Goal: Task Accomplishment & Management: Use online tool/utility

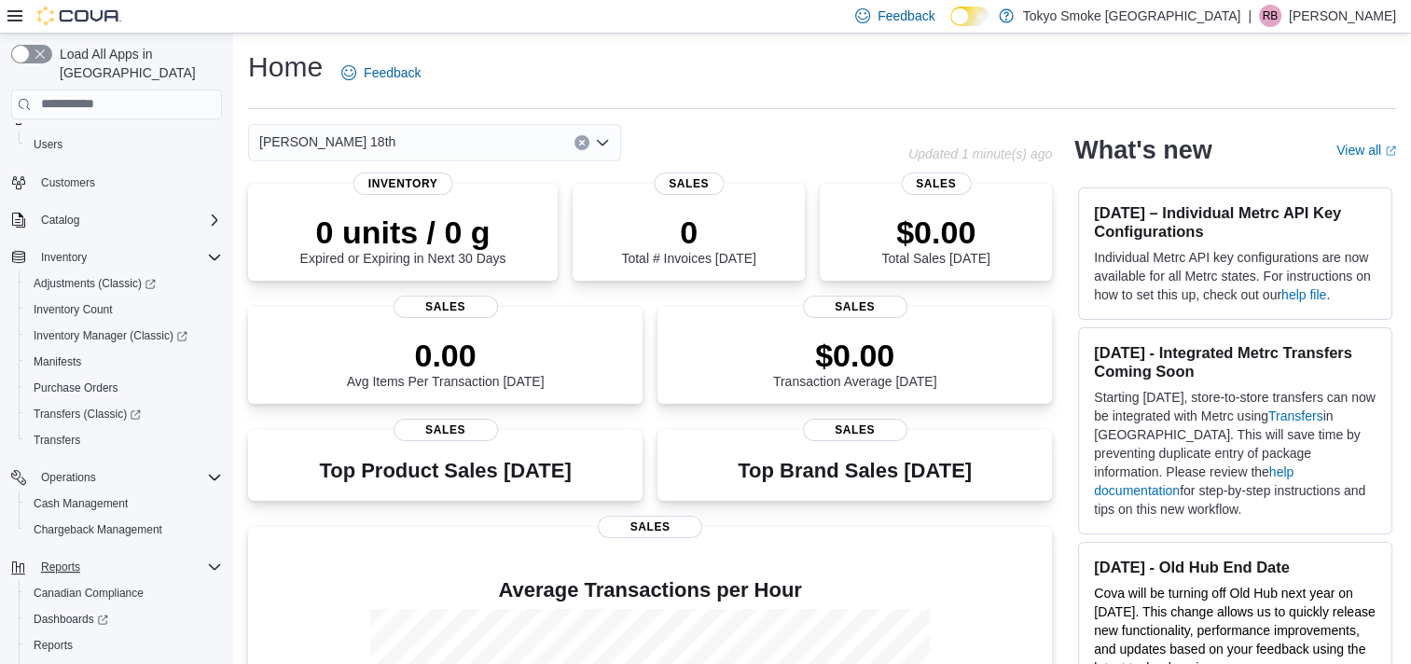
scroll to position [120, 0]
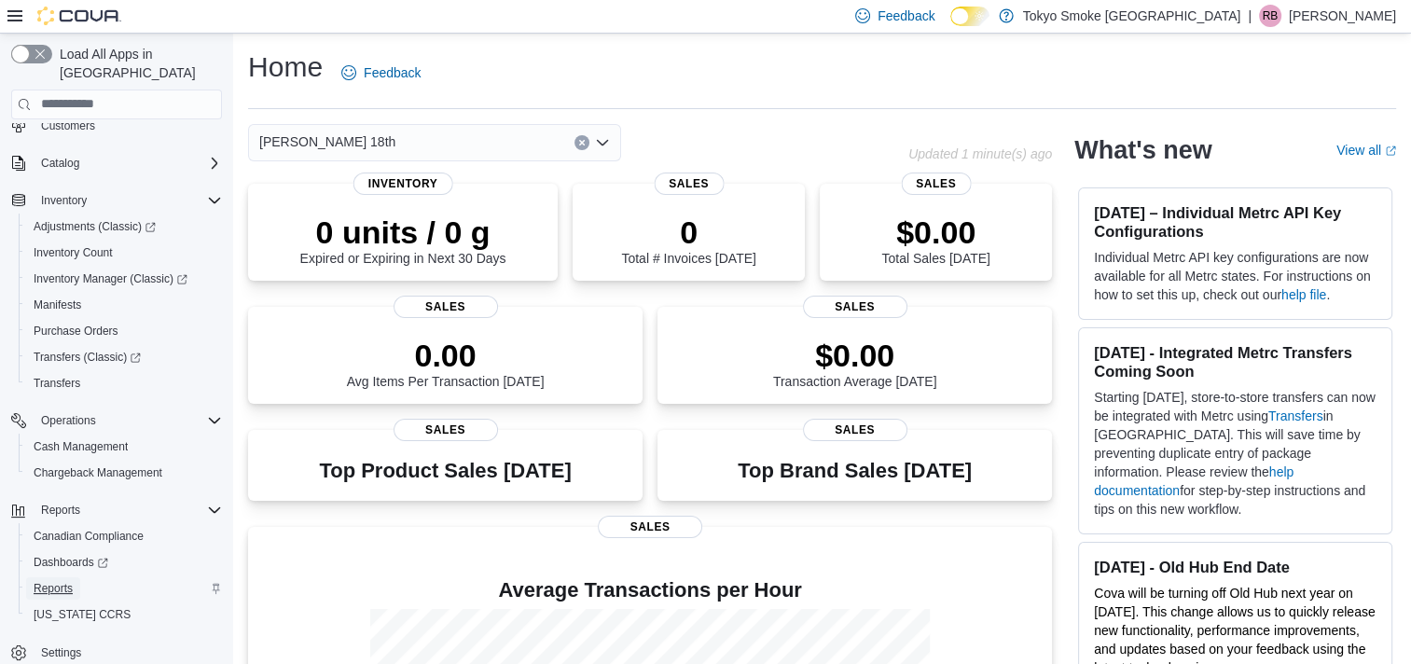
click at [45, 581] on span "Reports" at bounding box center [53, 588] width 39 height 15
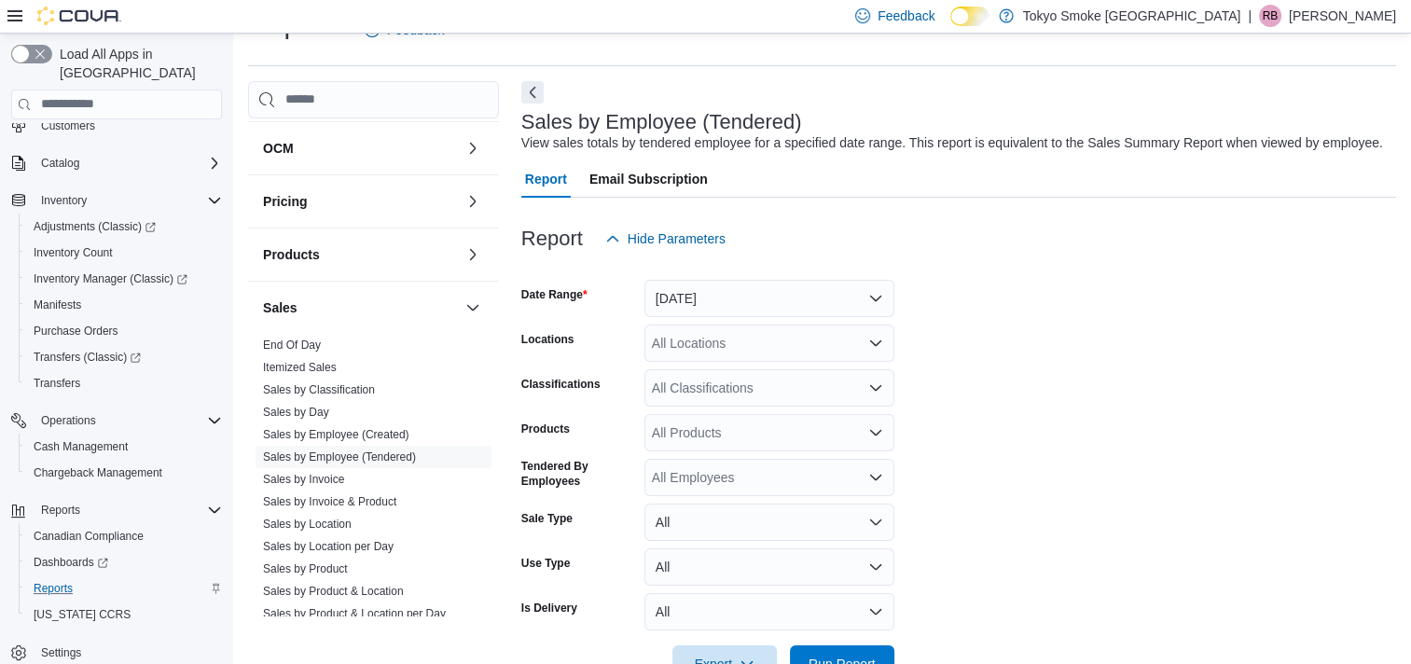
scroll to position [932, 0]
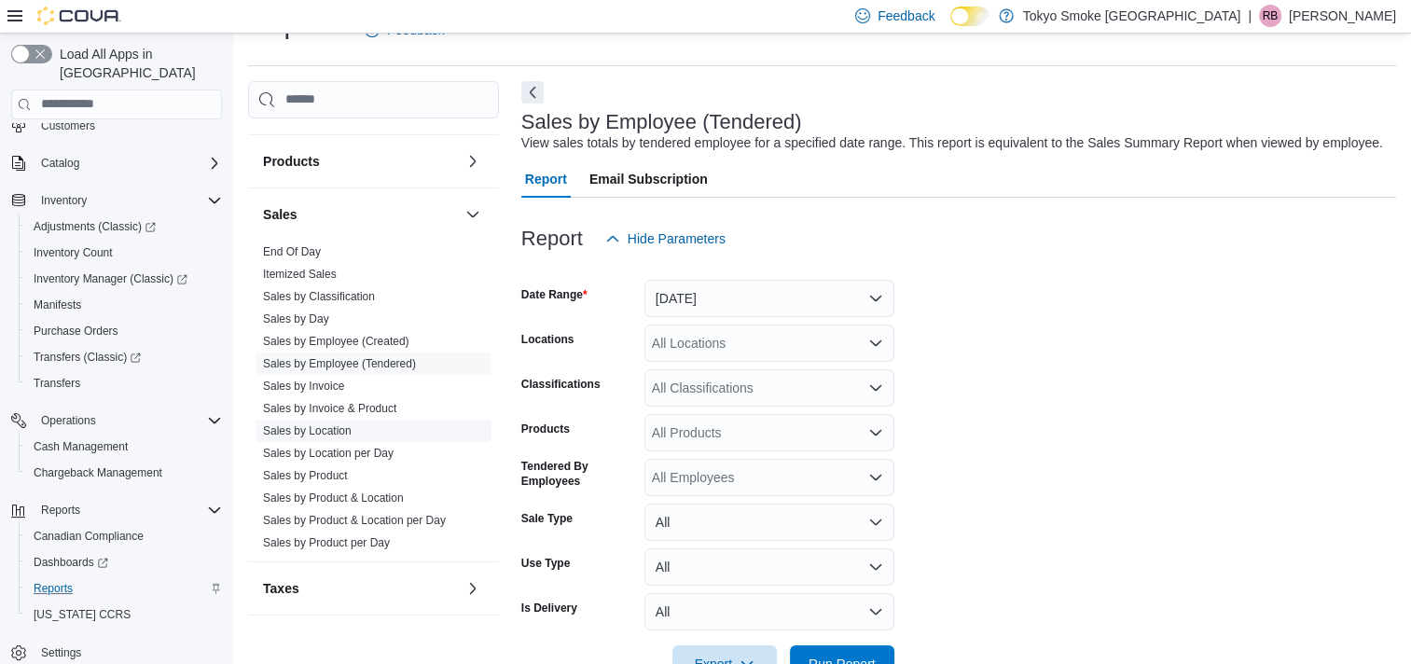
click at [320, 424] on link "Sales by Location" at bounding box center [307, 430] width 89 height 13
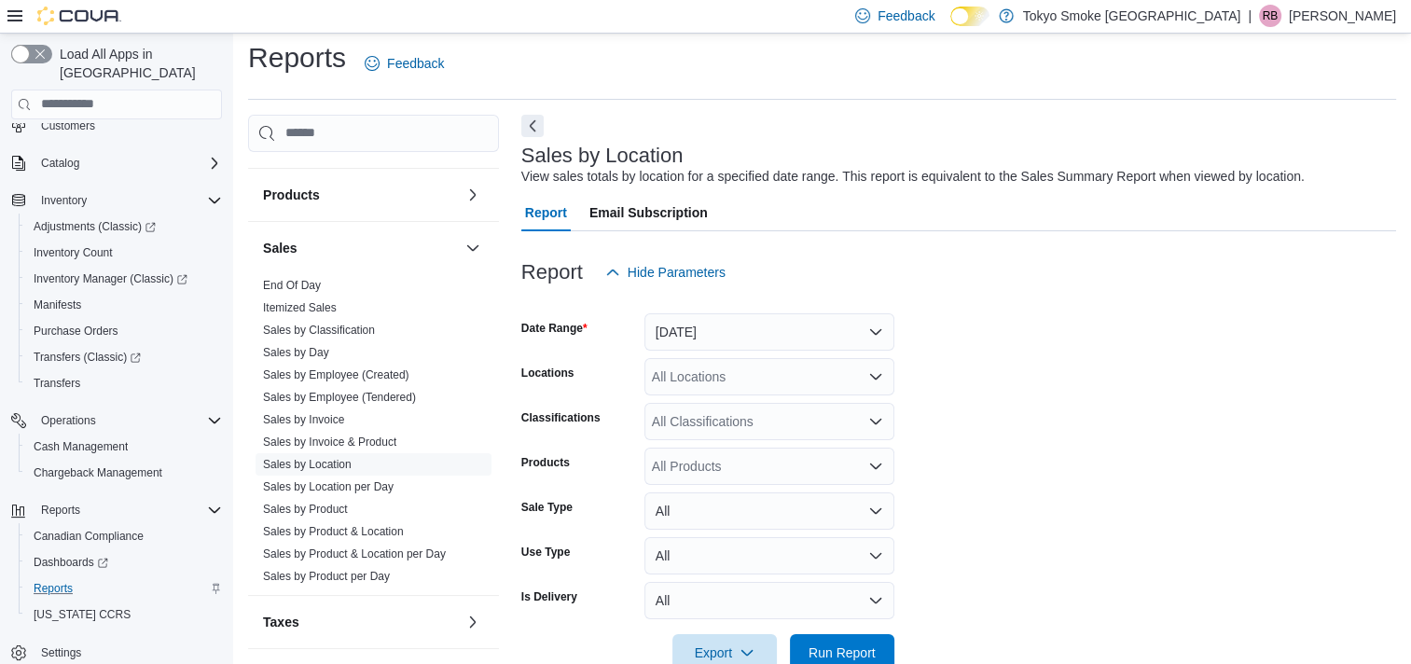
scroll to position [43, 0]
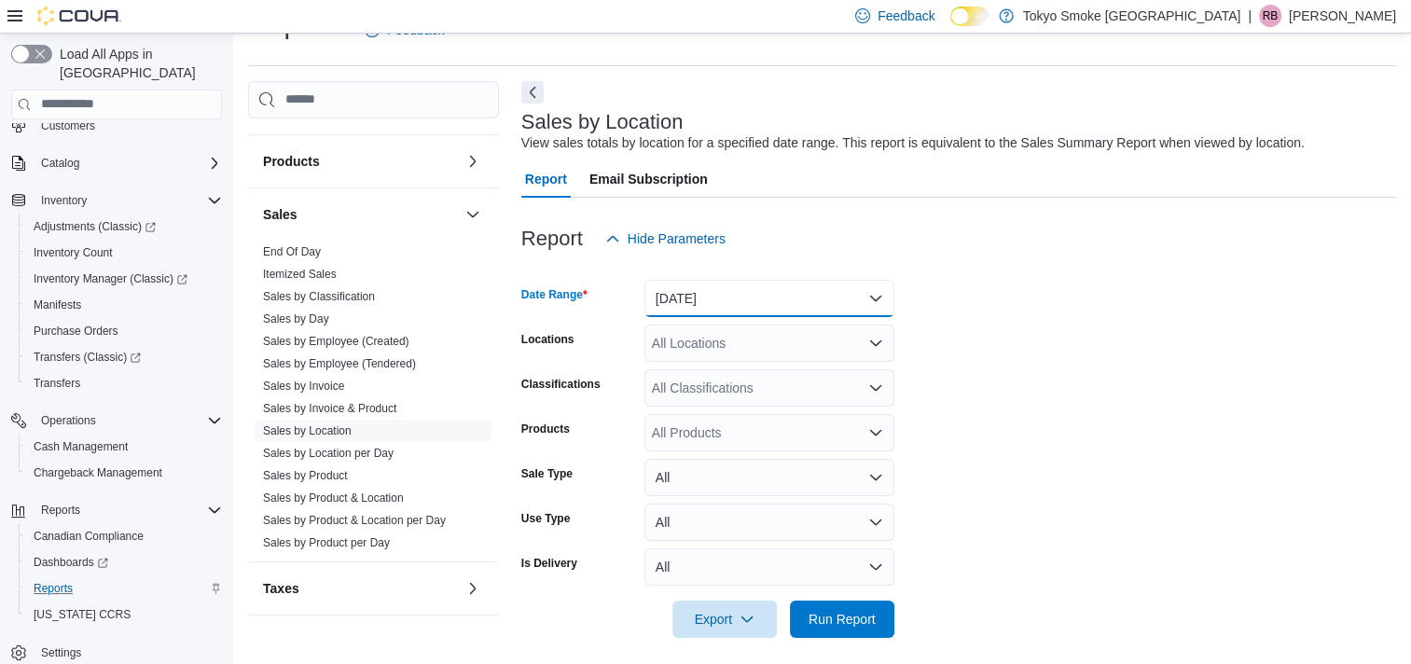
click at [709, 296] on button "[DATE]" at bounding box center [769, 298] width 250 height 37
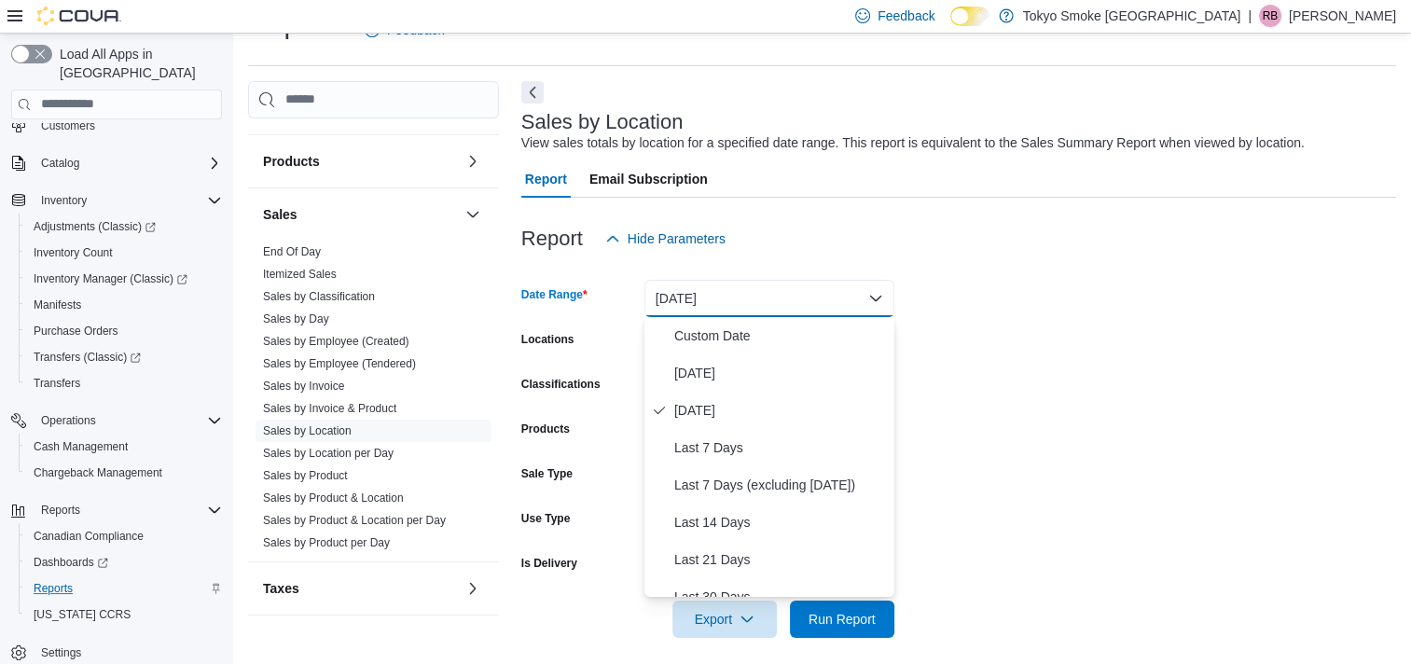
click at [980, 362] on form "Date Range [DATE] Locations All Locations Classifications All Classifications P…" at bounding box center [958, 447] width 875 height 380
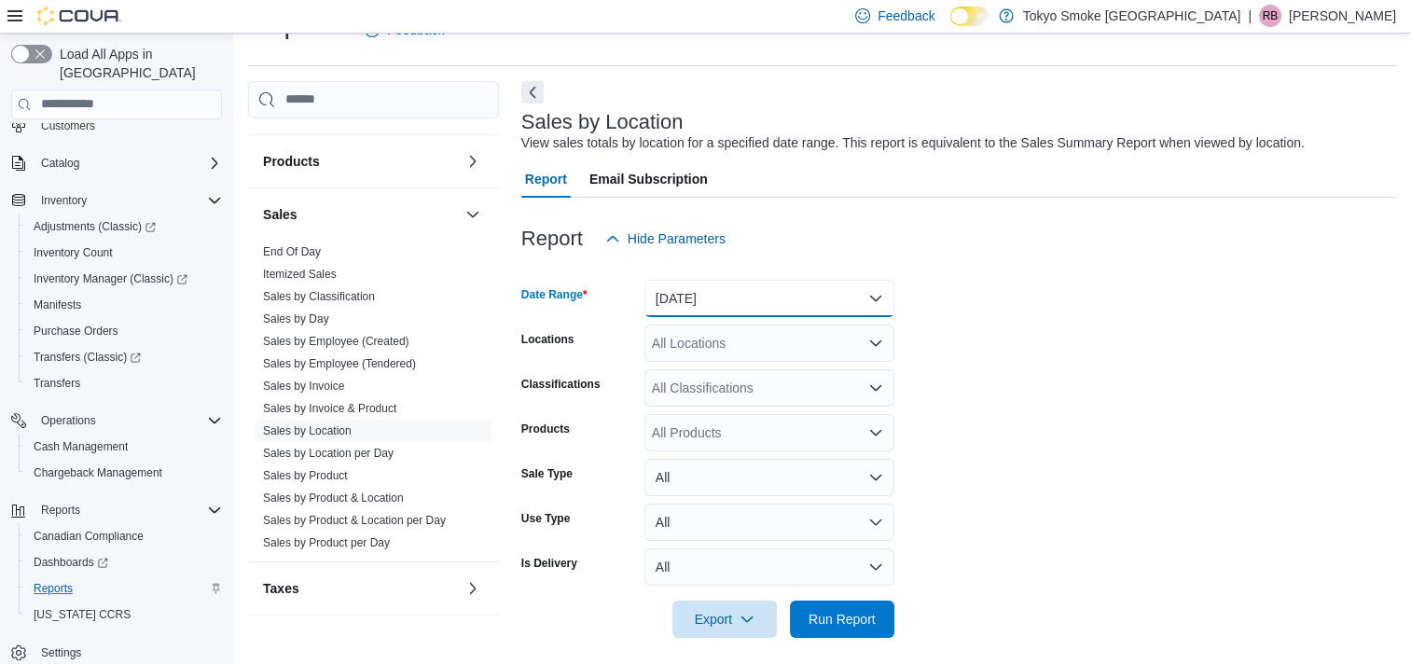
click at [725, 309] on button "[DATE]" at bounding box center [769, 298] width 250 height 37
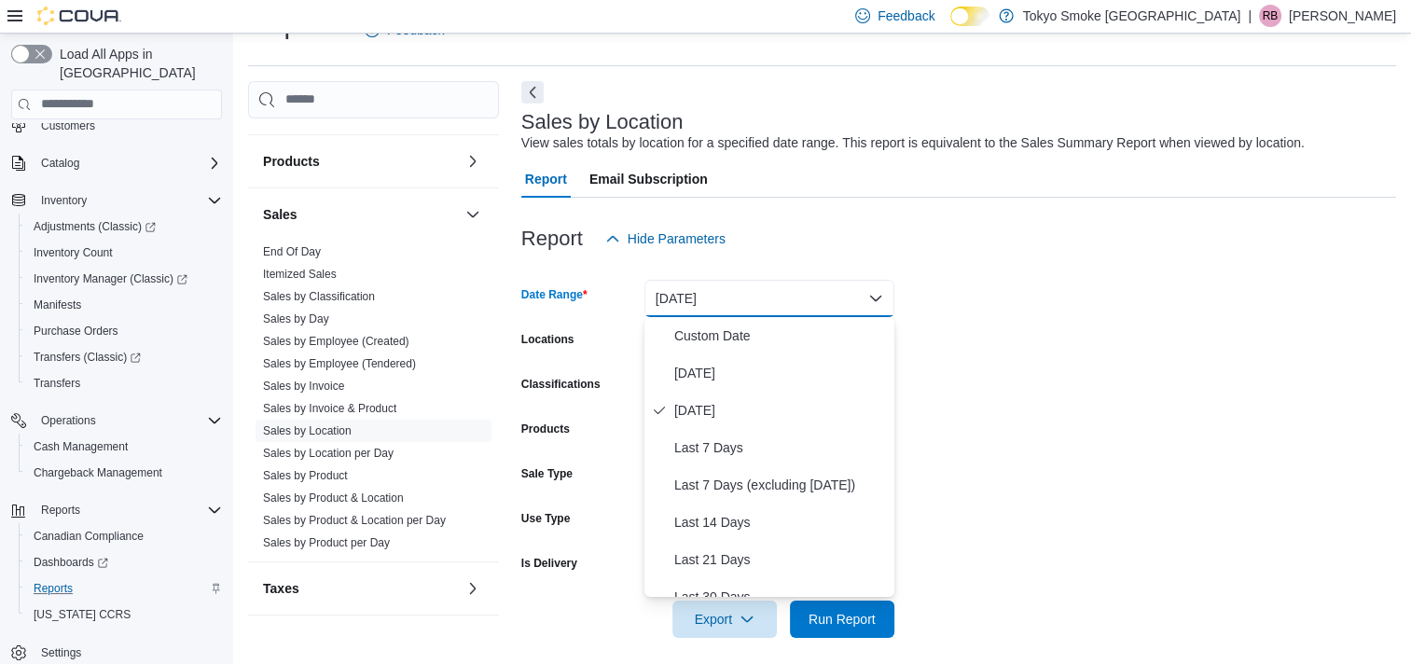
click at [978, 344] on form "Date Range [DATE] Locations All Locations Classifications All Classifications P…" at bounding box center [958, 447] width 875 height 380
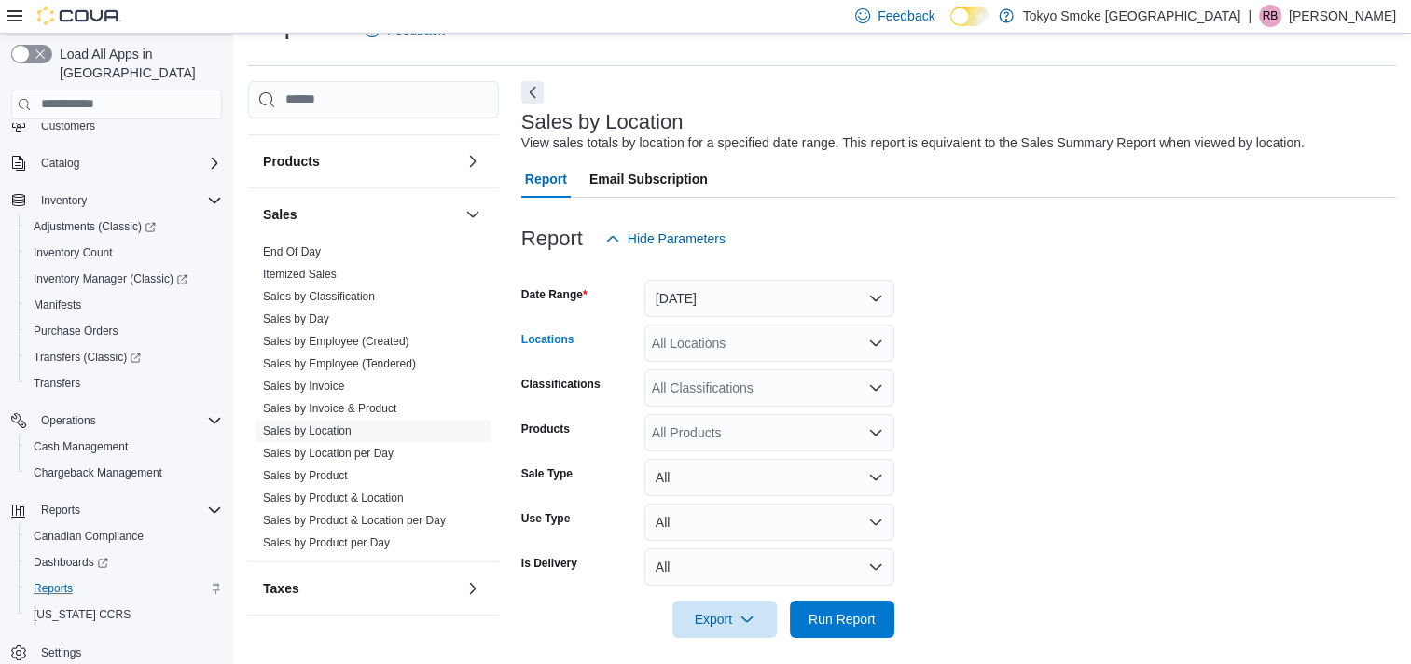
click at [824, 342] on div "All Locations" at bounding box center [769, 342] width 250 height 37
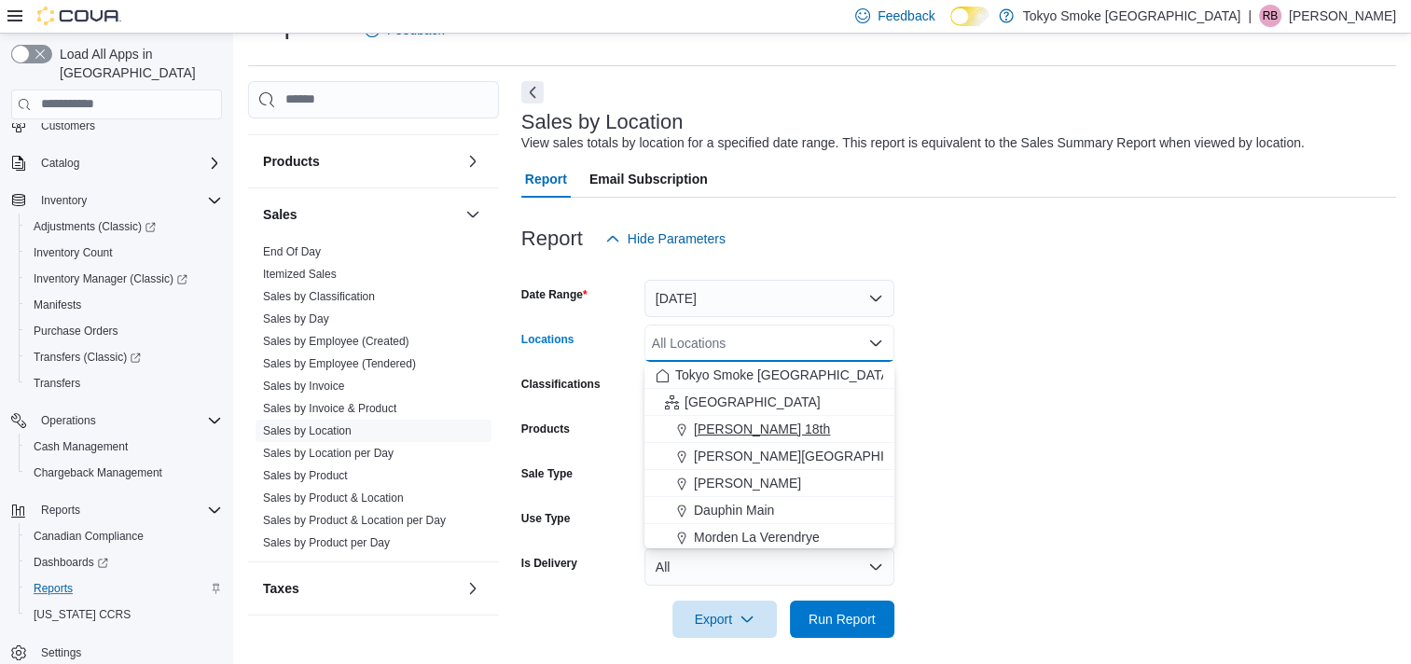
click at [805, 425] on div "[PERSON_NAME] 18th" at bounding box center [770, 429] width 228 height 19
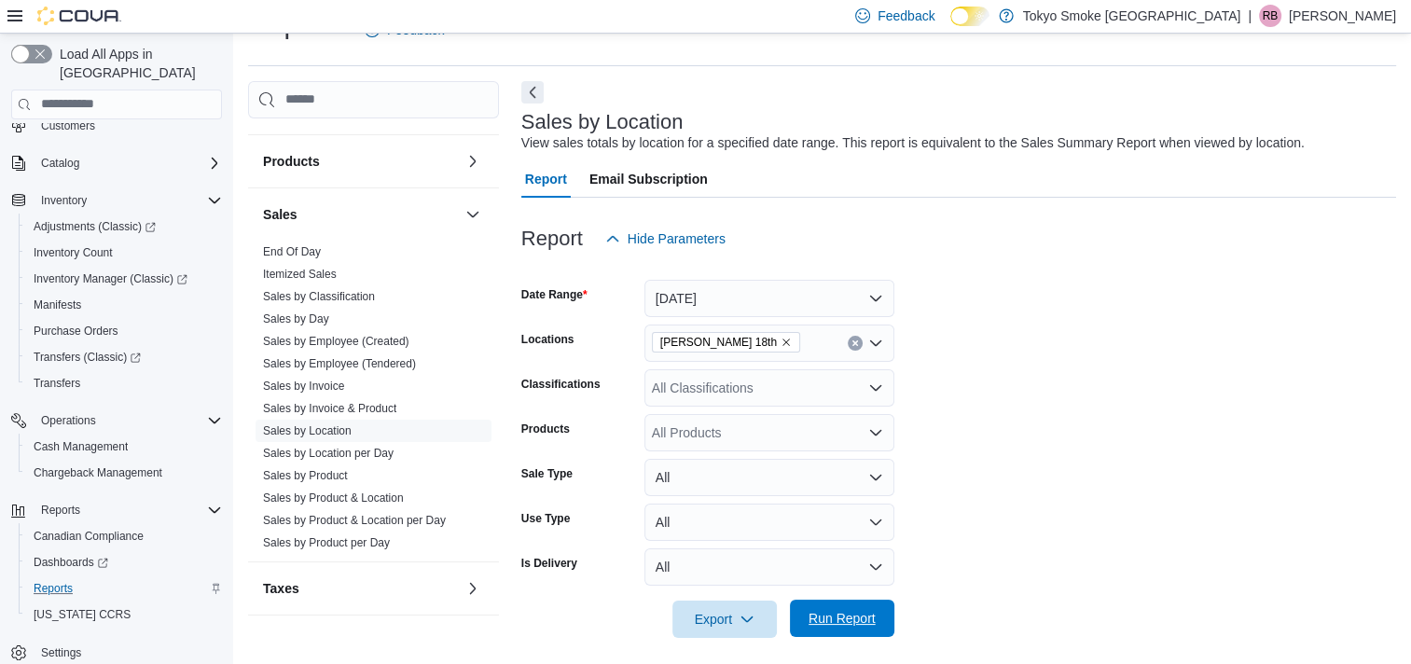
click at [828, 622] on span "Run Report" at bounding box center [841, 618] width 67 height 19
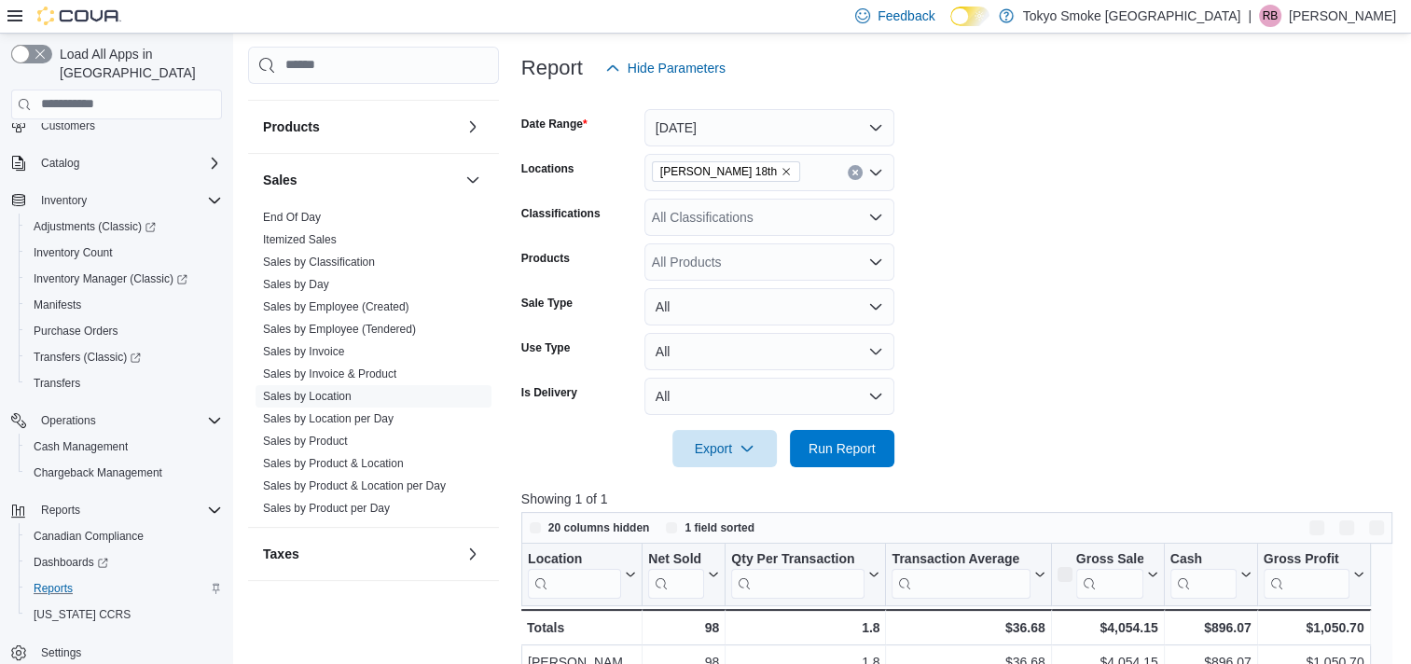
scroll to position [323, 0]
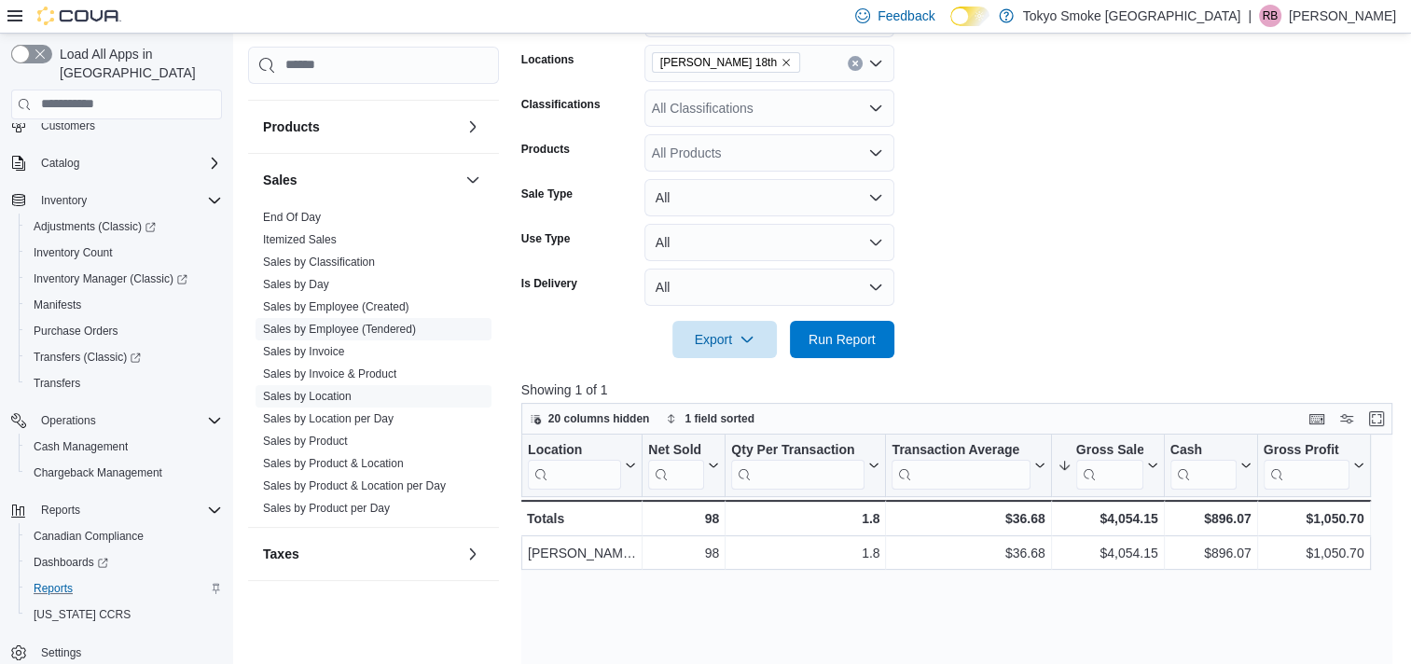
click at [316, 322] on span "Sales by Employee (Tendered)" at bounding box center [339, 329] width 153 height 15
click at [388, 323] on link "Sales by Employee (Tendered)" at bounding box center [339, 329] width 153 height 13
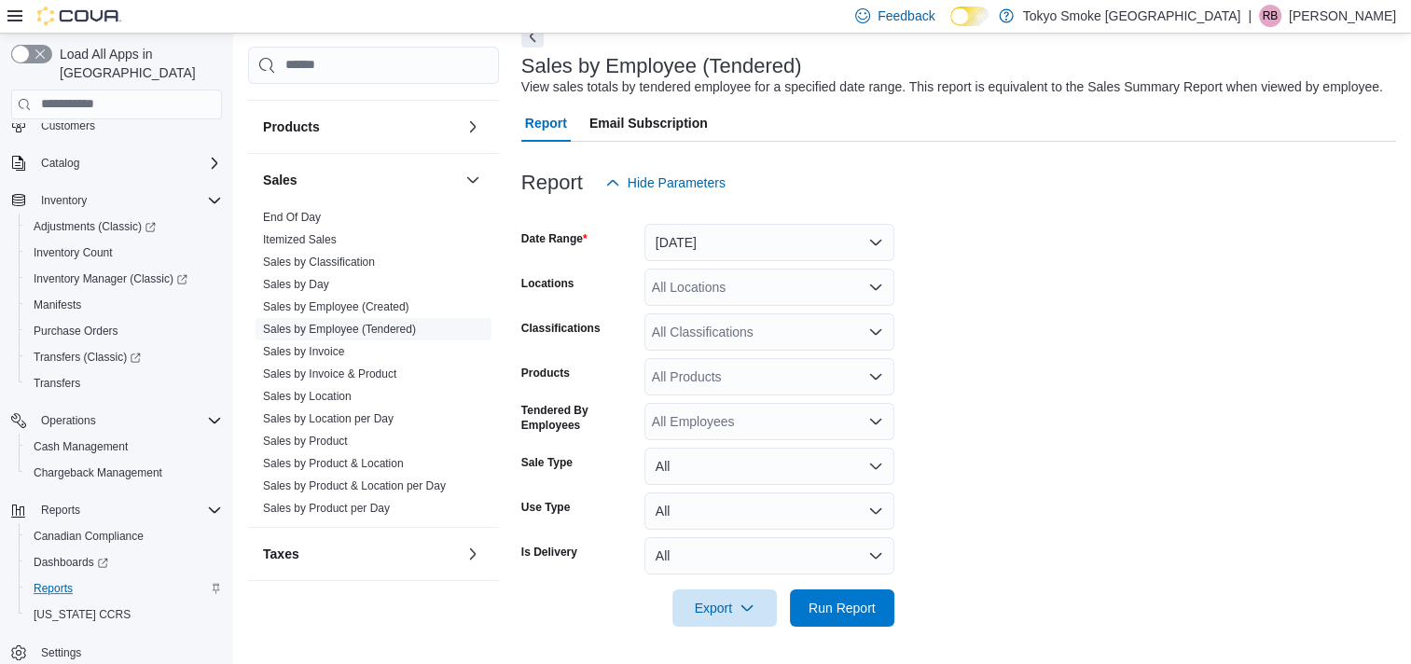
scroll to position [43, 0]
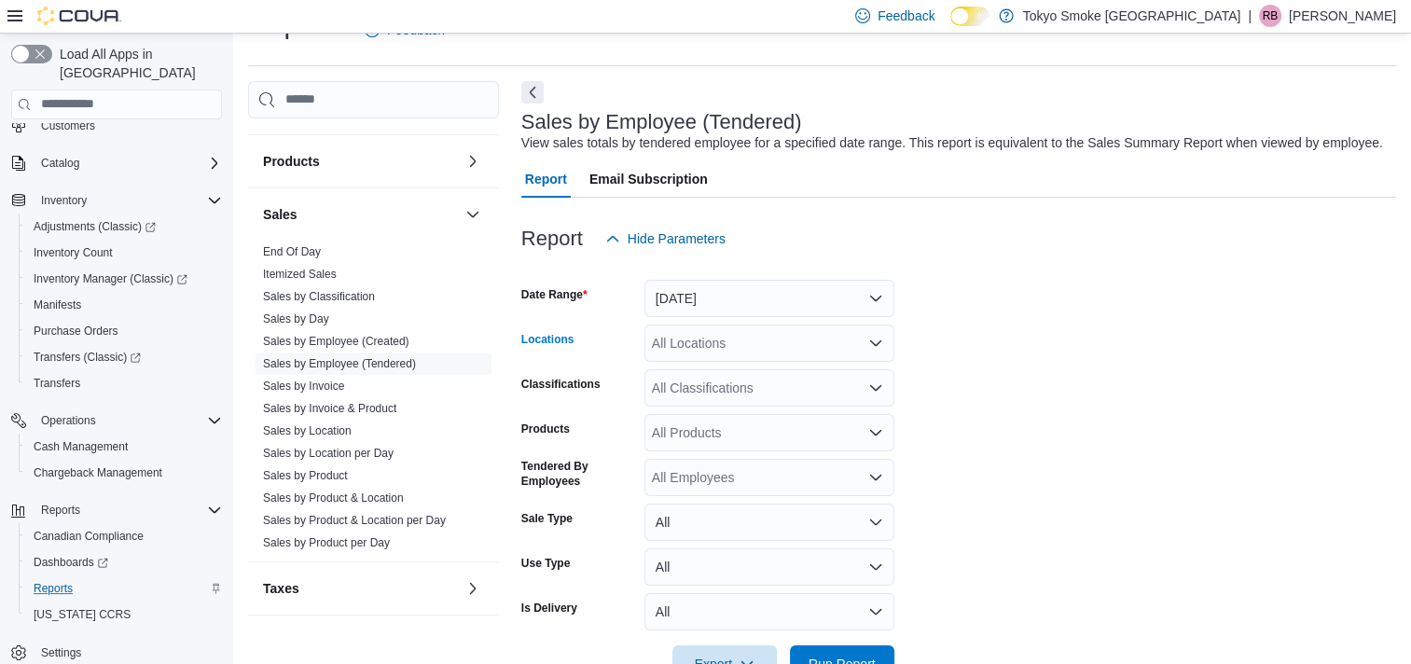
click at [774, 350] on div "All Locations" at bounding box center [769, 342] width 250 height 37
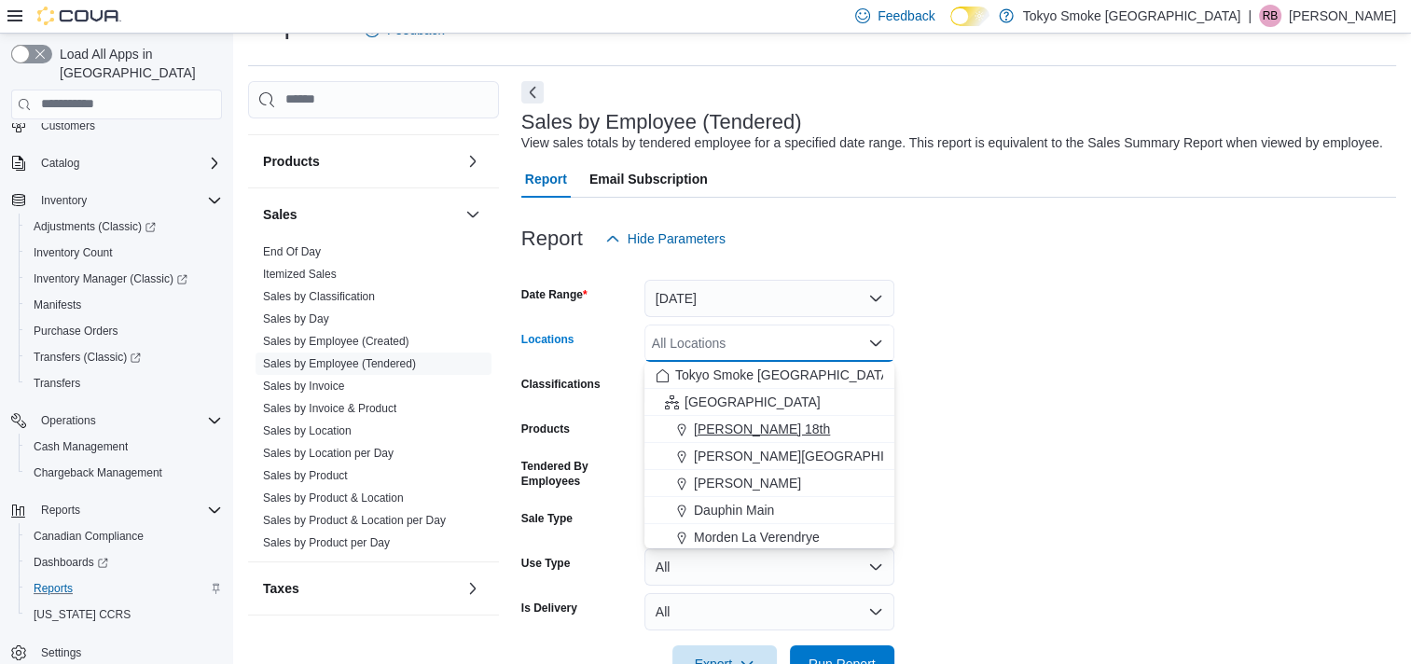
click at [751, 421] on span "[PERSON_NAME] 18th" at bounding box center [762, 429] width 136 height 19
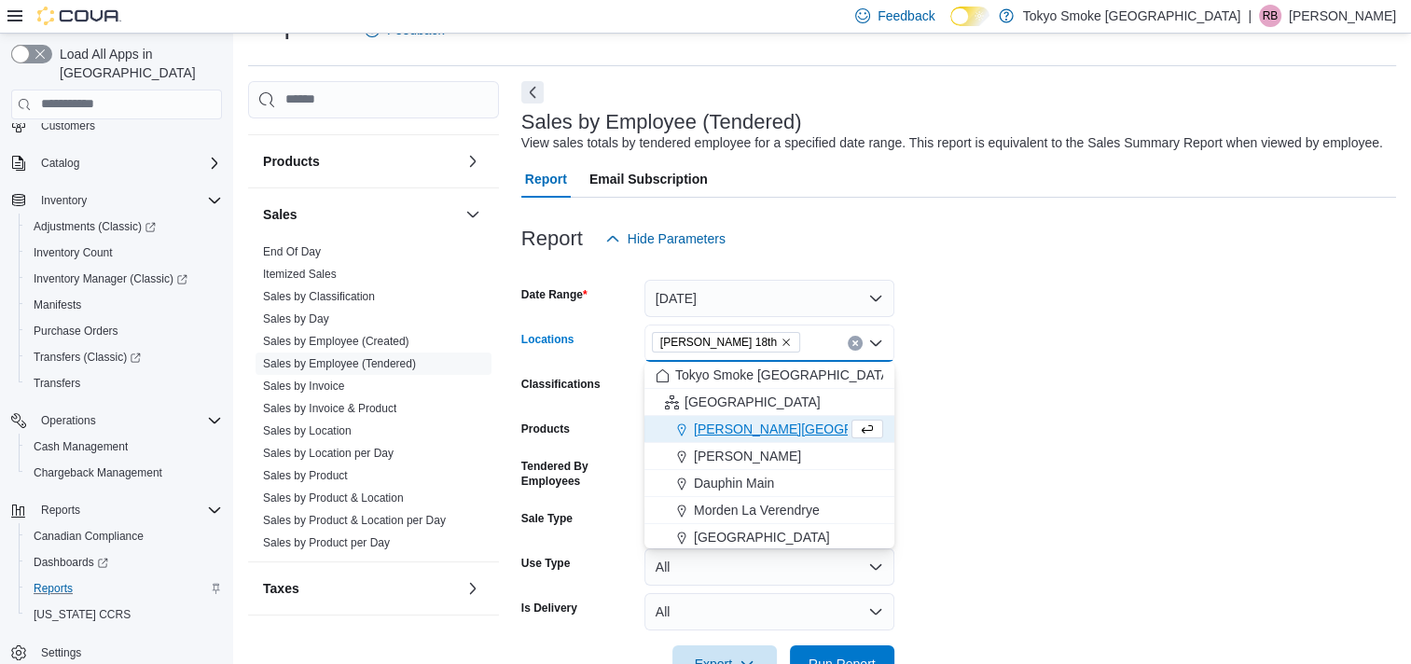
click at [981, 448] on form "Date Range [DATE] Locations [PERSON_NAME] 18th Combo box. Selected. [PERSON_NAM…" at bounding box center [958, 469] width 875 height 425
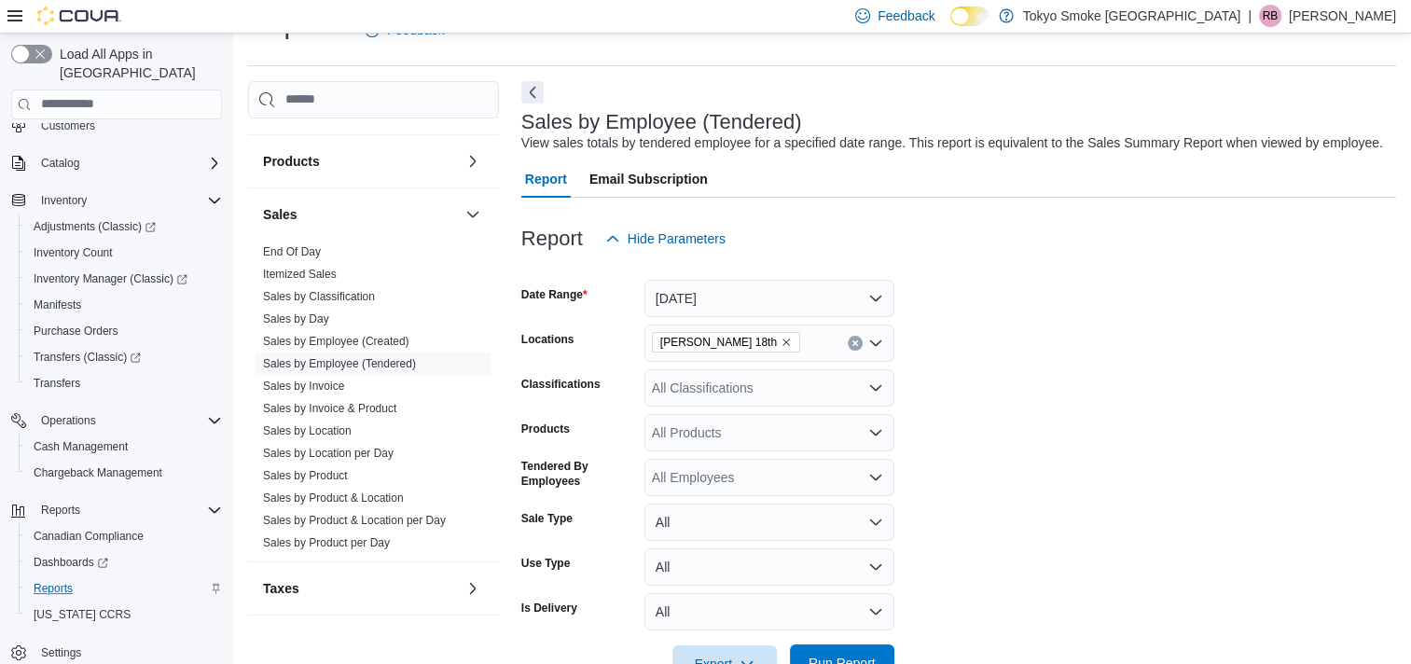
click at [847, 658] on span "Run Report" at bounding box center [841, 663] width 67 height 19
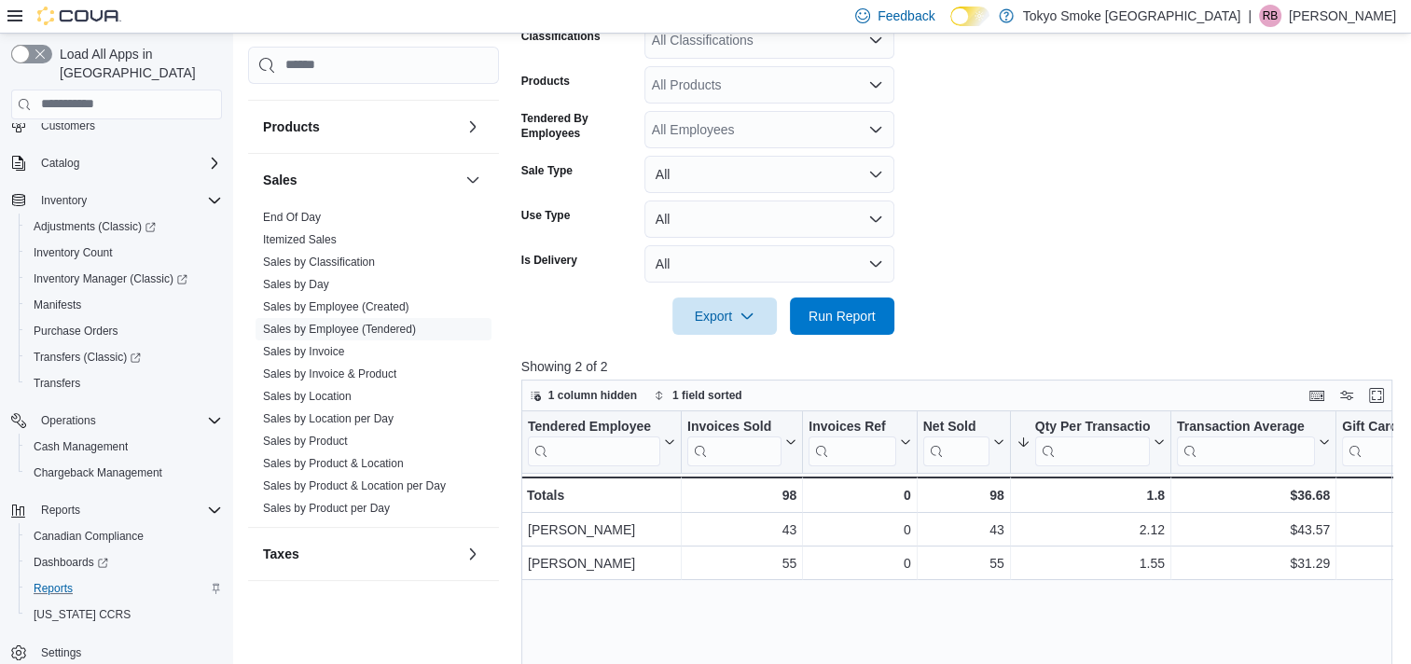
scroll to position [602, 0]
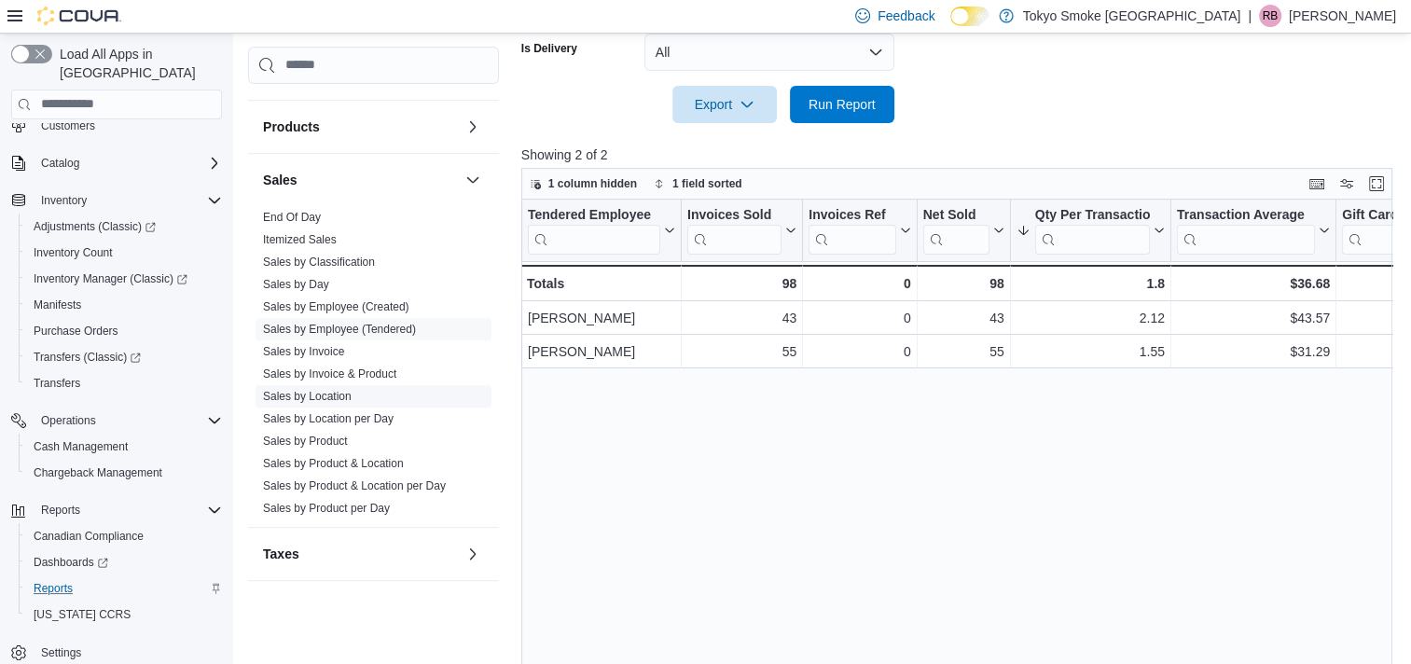
click at [336, 390] on link "Sales by Location" at bounding box center [307, 396] width 89 height 13
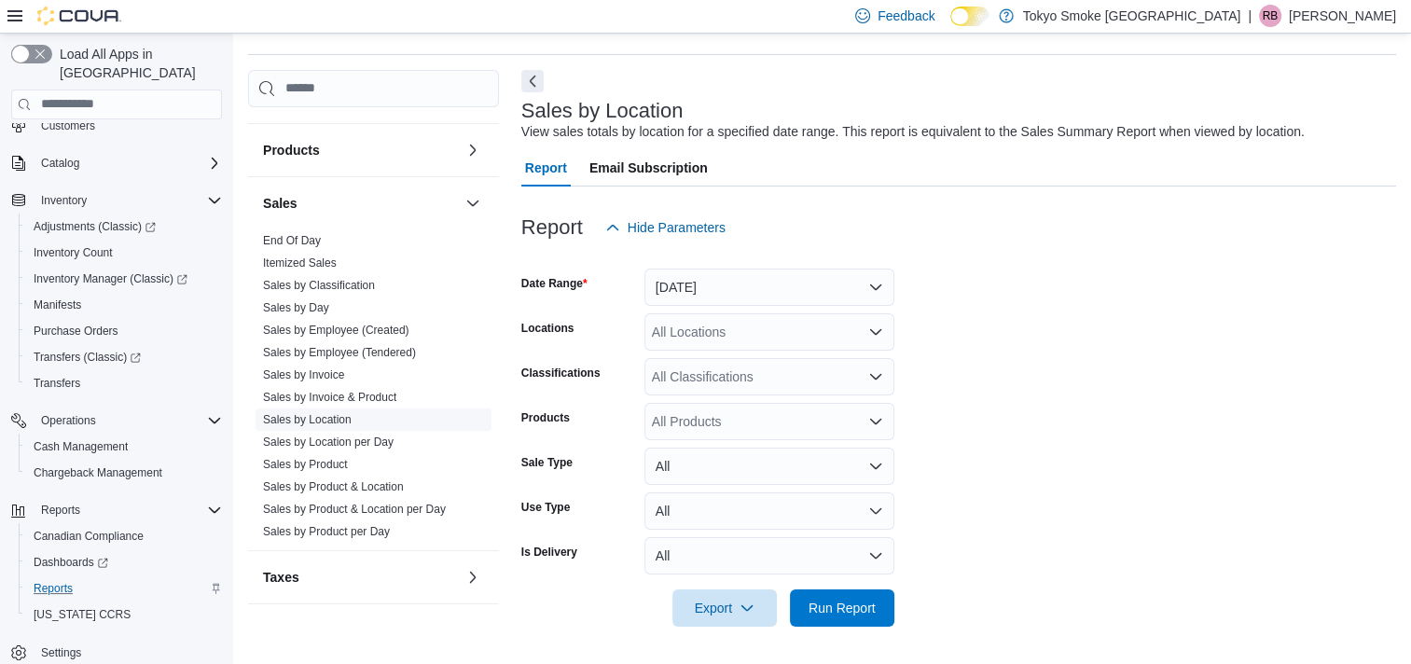
scroll to position [43, 0]
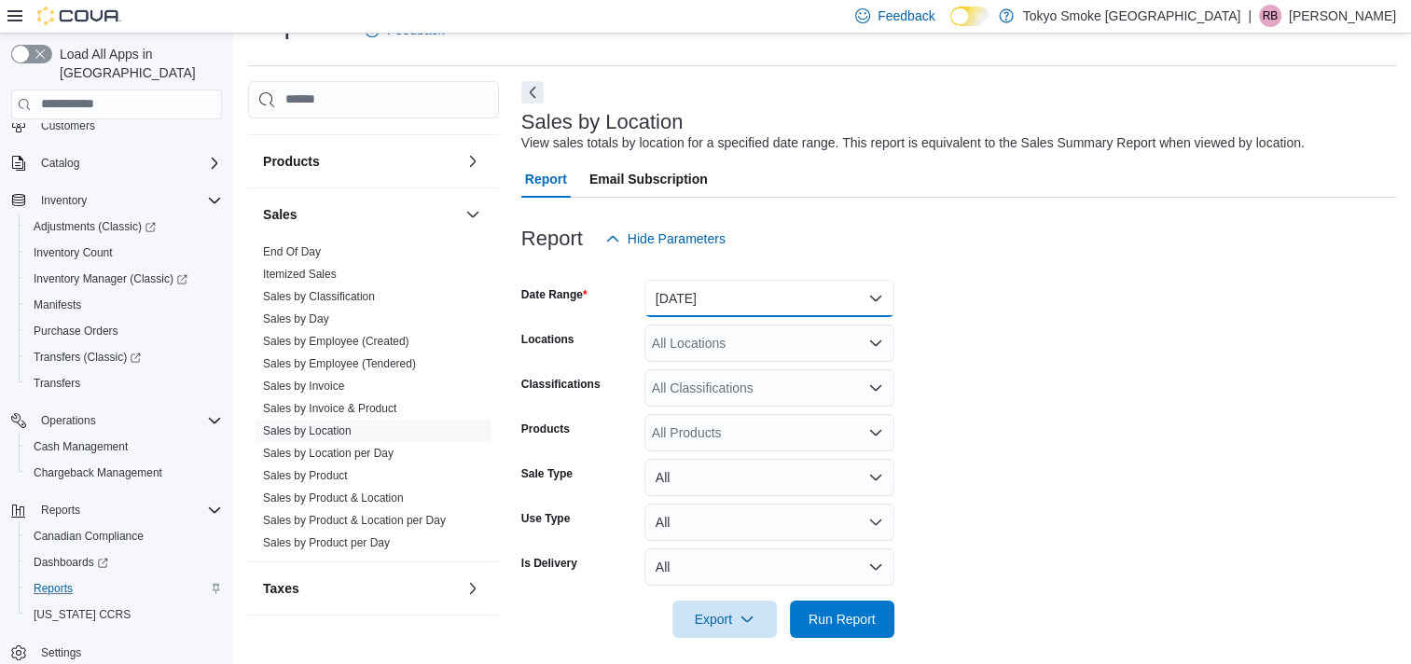
click at [733, 303] on button "[DATE]" at bounding box center [769, 298] width 250 height 37
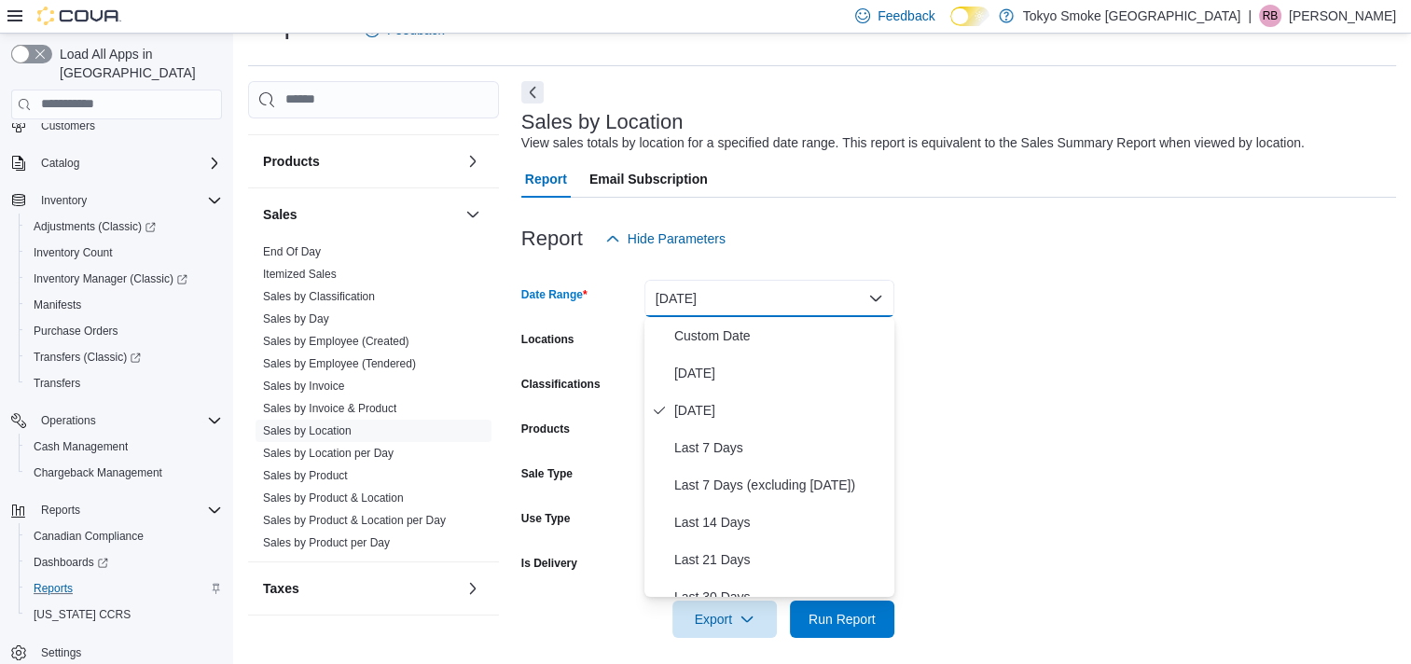
click at [961, 384] on form "Date Range [DATE] Locations All Locations Classifications All Classifications P…" at bounding box center [958, 447] width 875 height 380
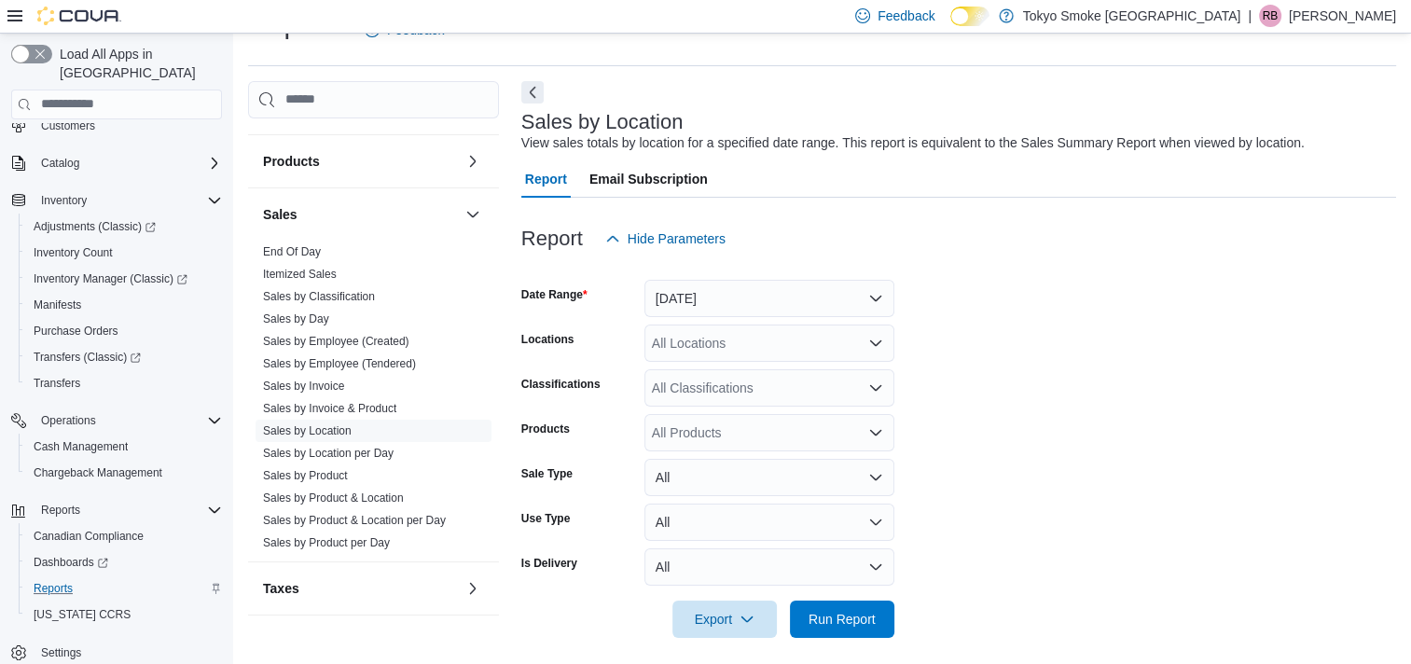
click at [735, 388] on div "All Classifications" at bounding box center [769, 387] width 250 height 37
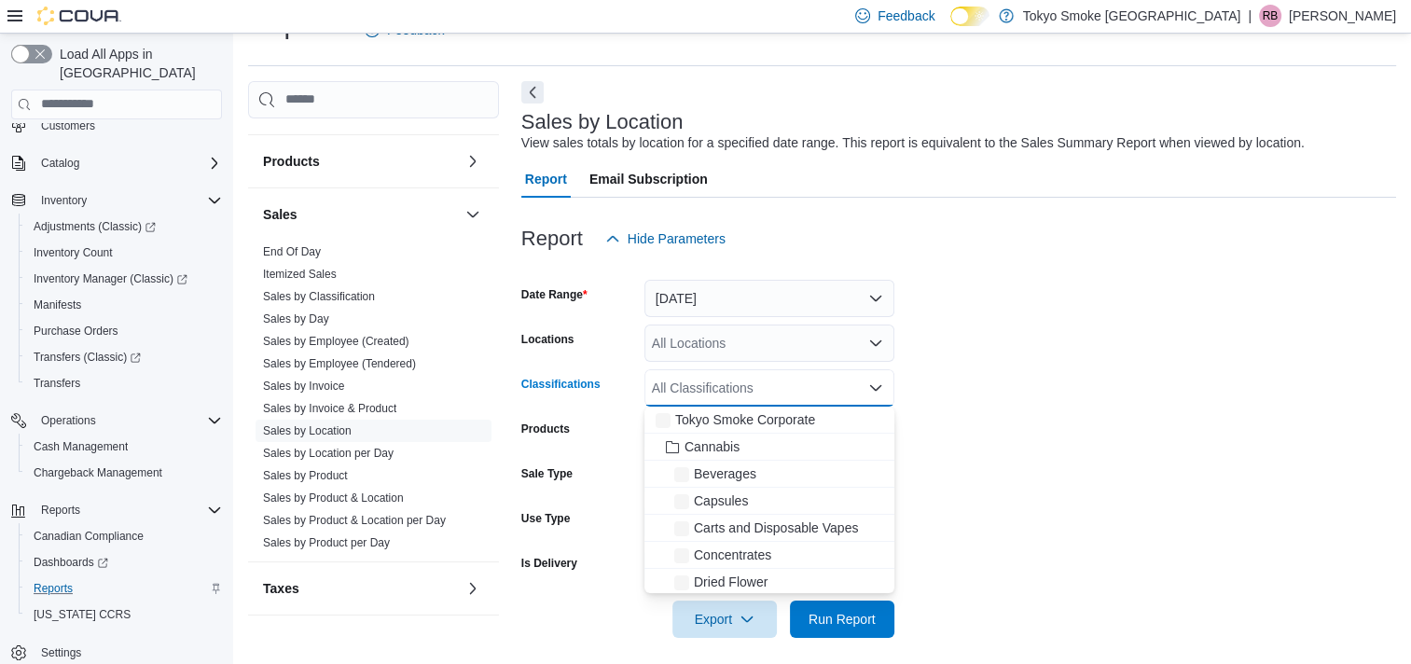
click at [727, 356] on div "All Locations" at bounding box center [769, 342] width 250 height 37
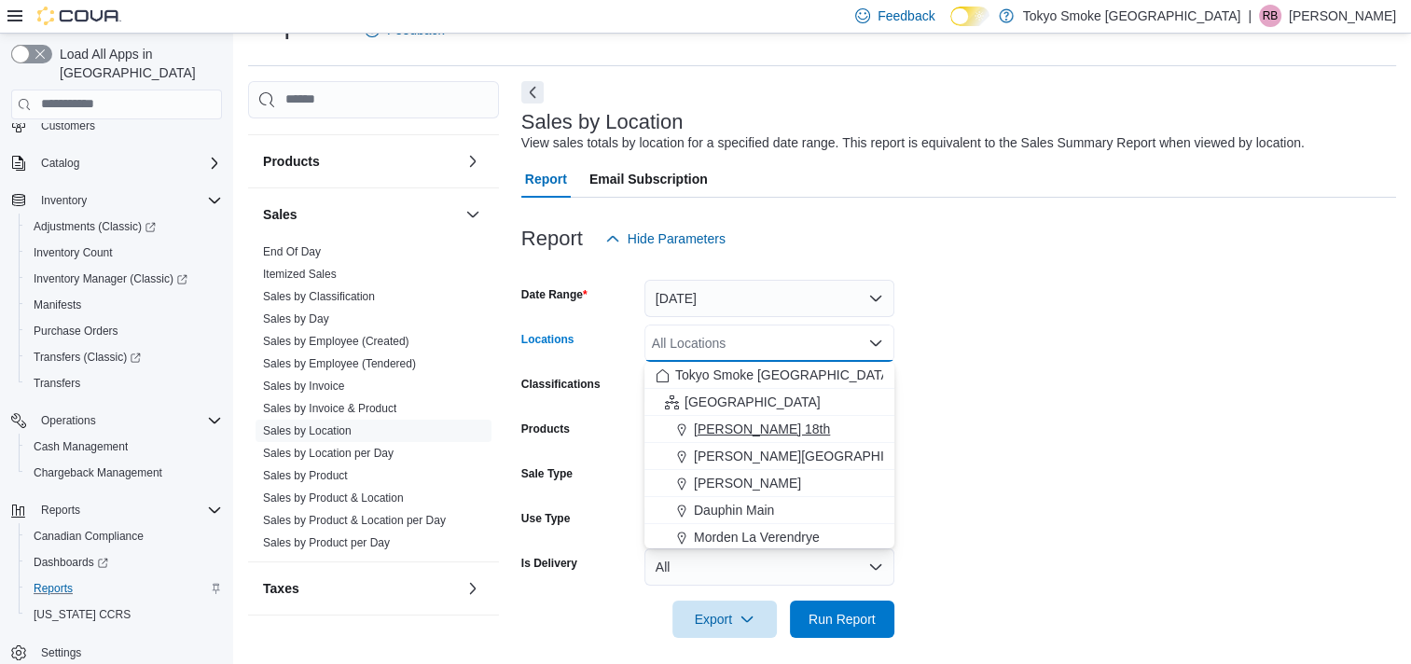
click at [733, 435] on span "[PERSON_NAME] 18th" at bounding box center [762, 429] width 136 height 19
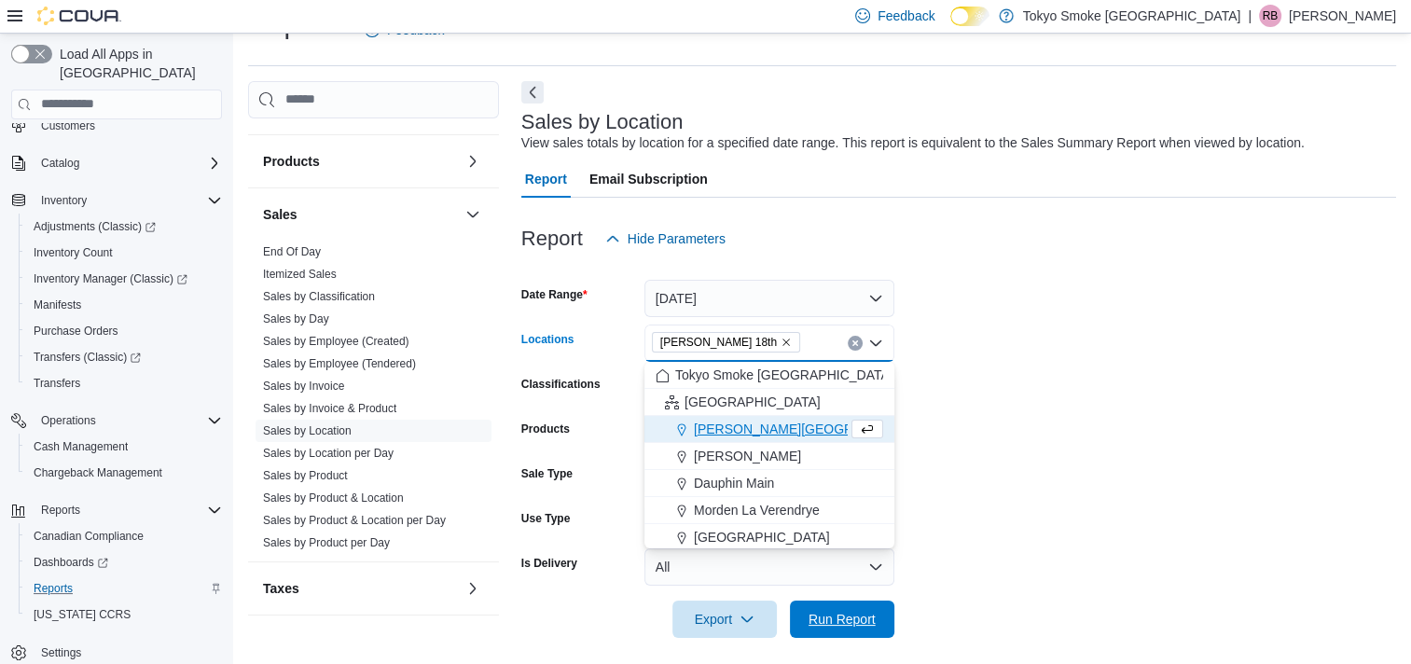
click at [863, 601] on span "Run Report" at bounding box center [842, 619] width 82 height 37
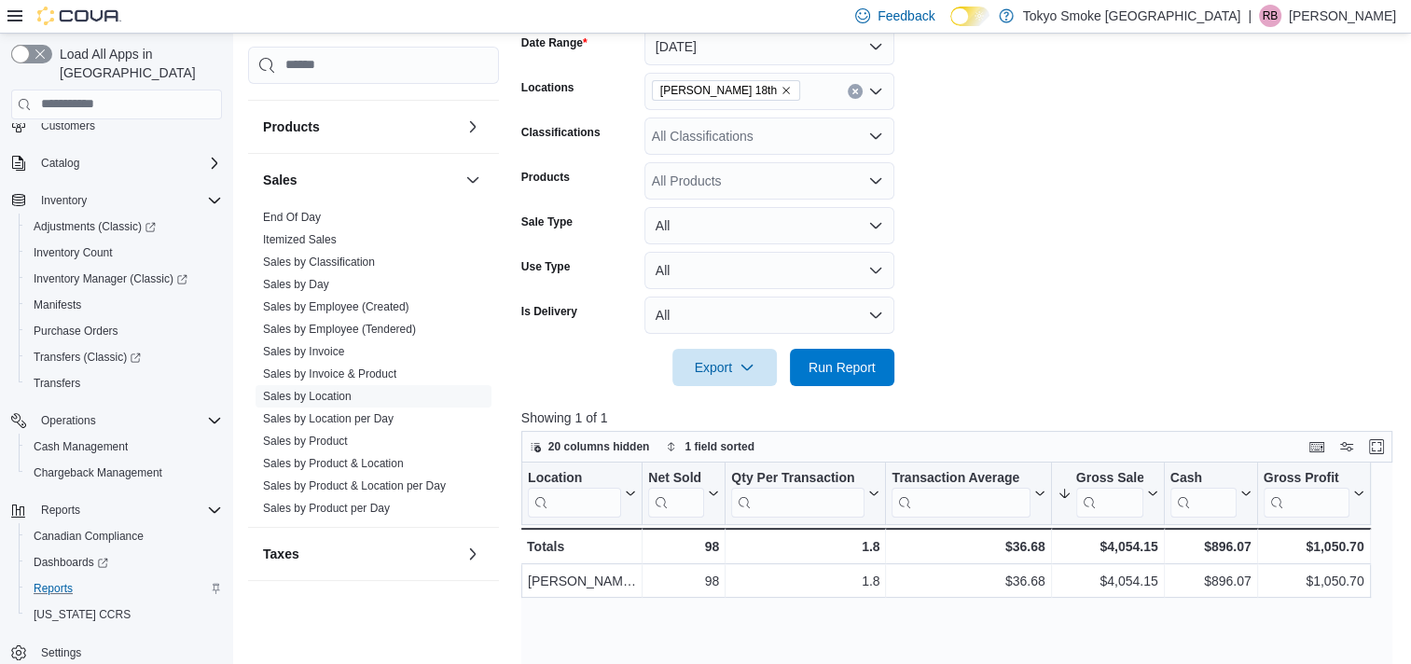
scroll to position [416, 0]
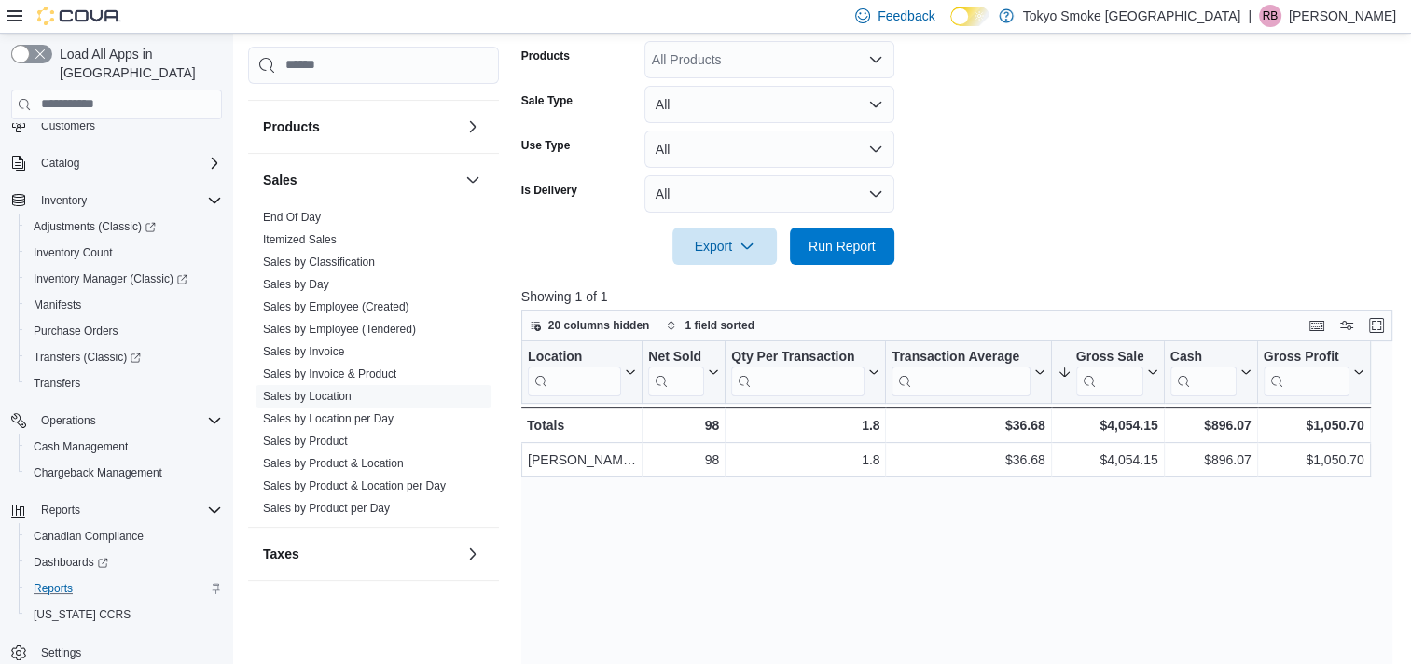
click at [920, 550] on div "Location Click to view column header actions Net Sold Click to view column head…" at bounding box center [961, 591] width 880 height 500
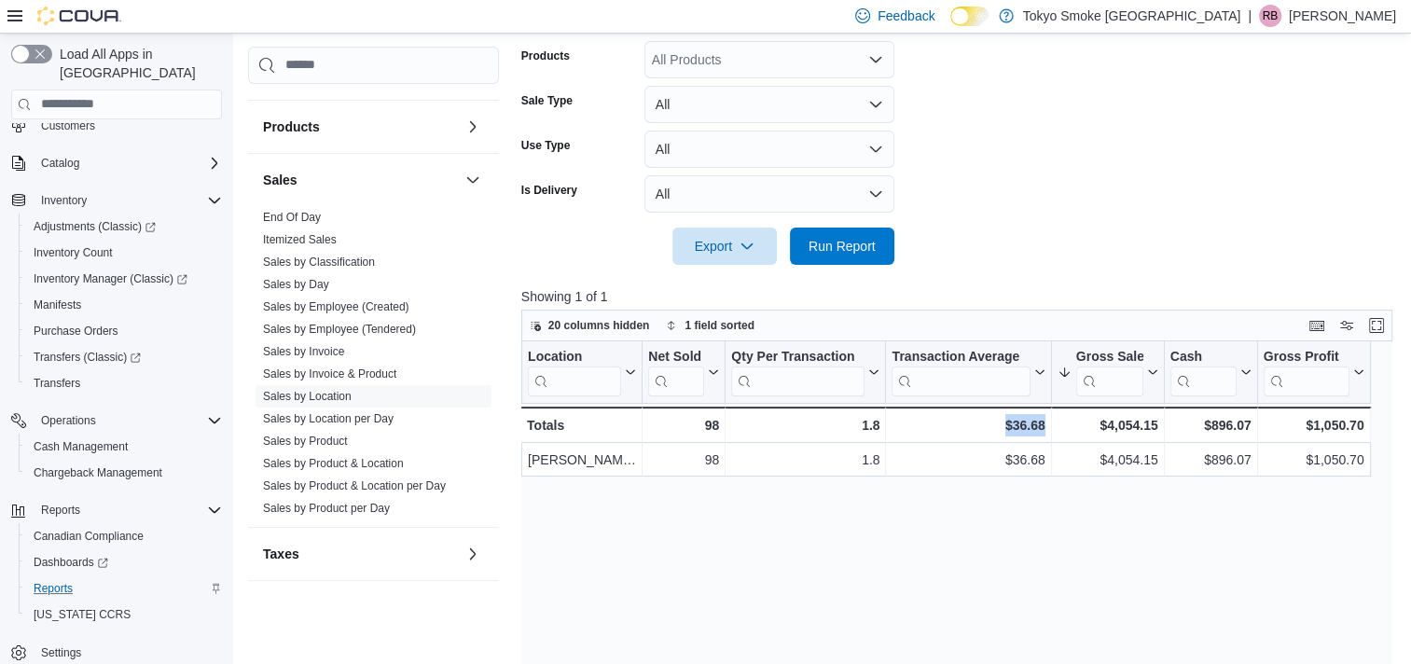
click at [920, 550] on div "Location Click to view column header actions Net Sold Click to view column head…" at bounding box center [961, 591] width 880 height 500
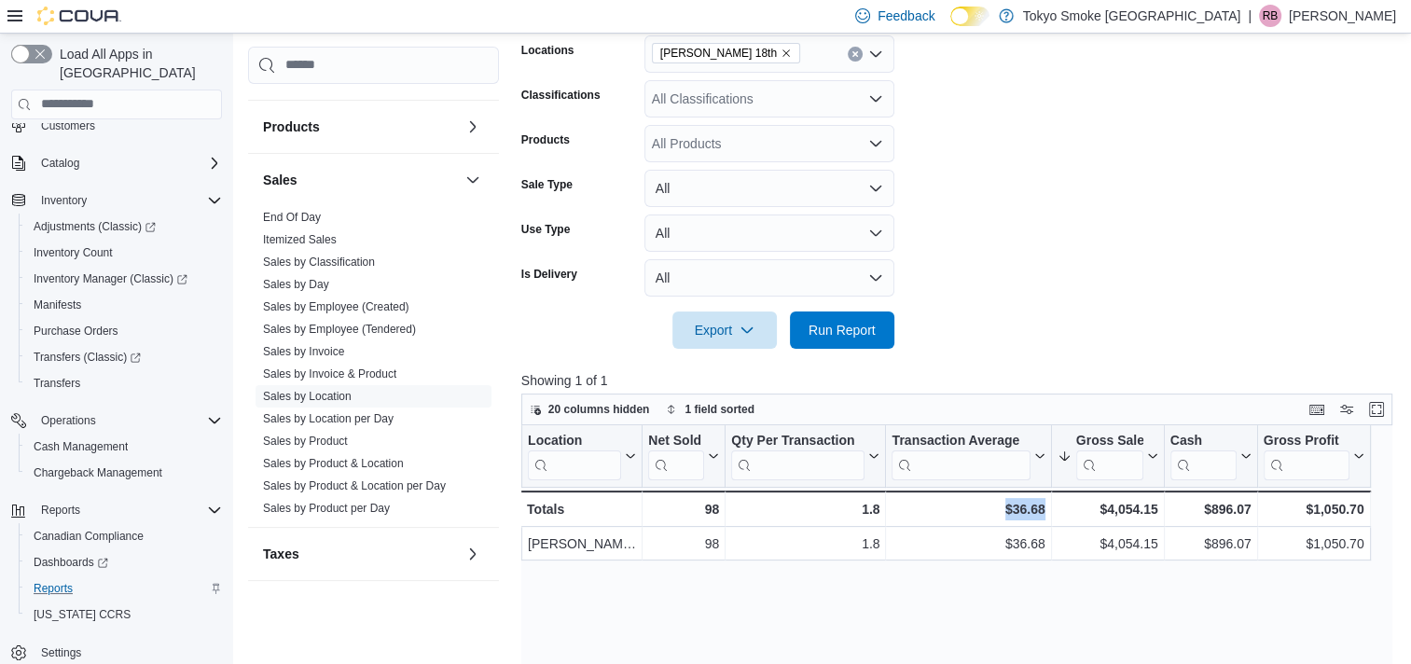
scroll to position [136, 0]
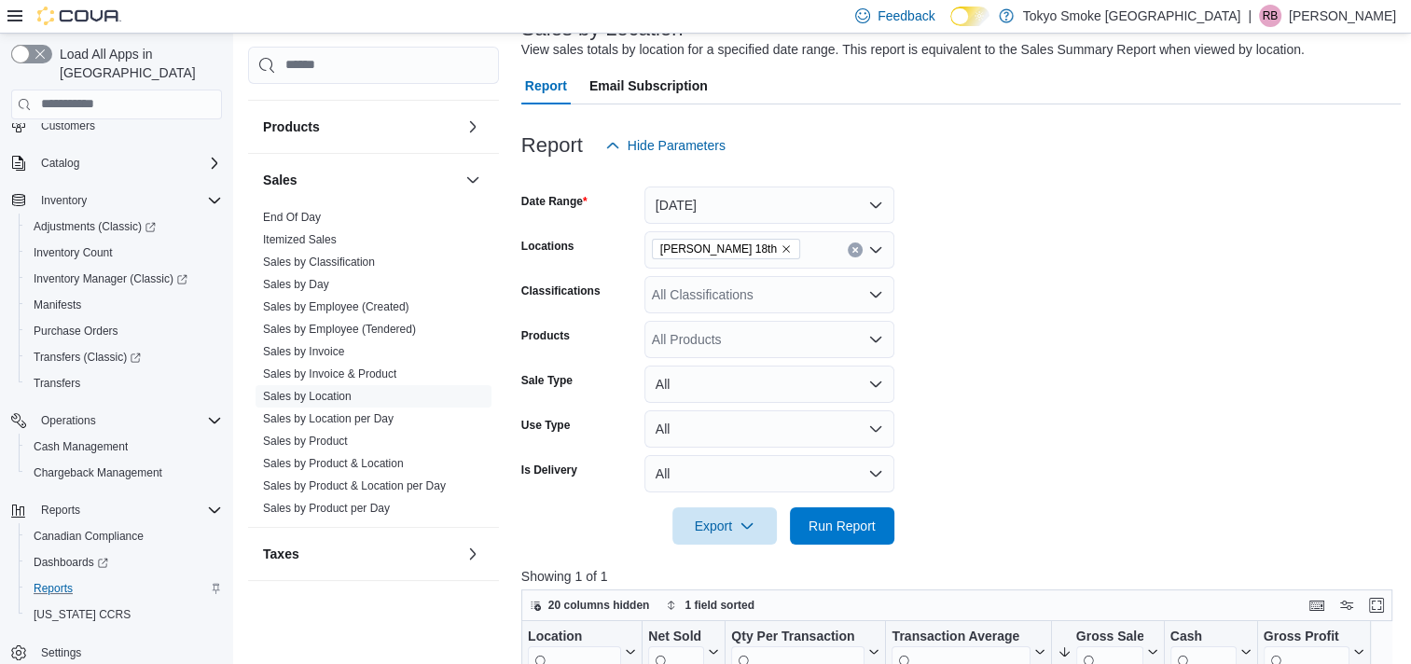
click at [847, 244] on div "[PERSON_NAME] 18th" at bounding box center [769, 249] width 250 height 37
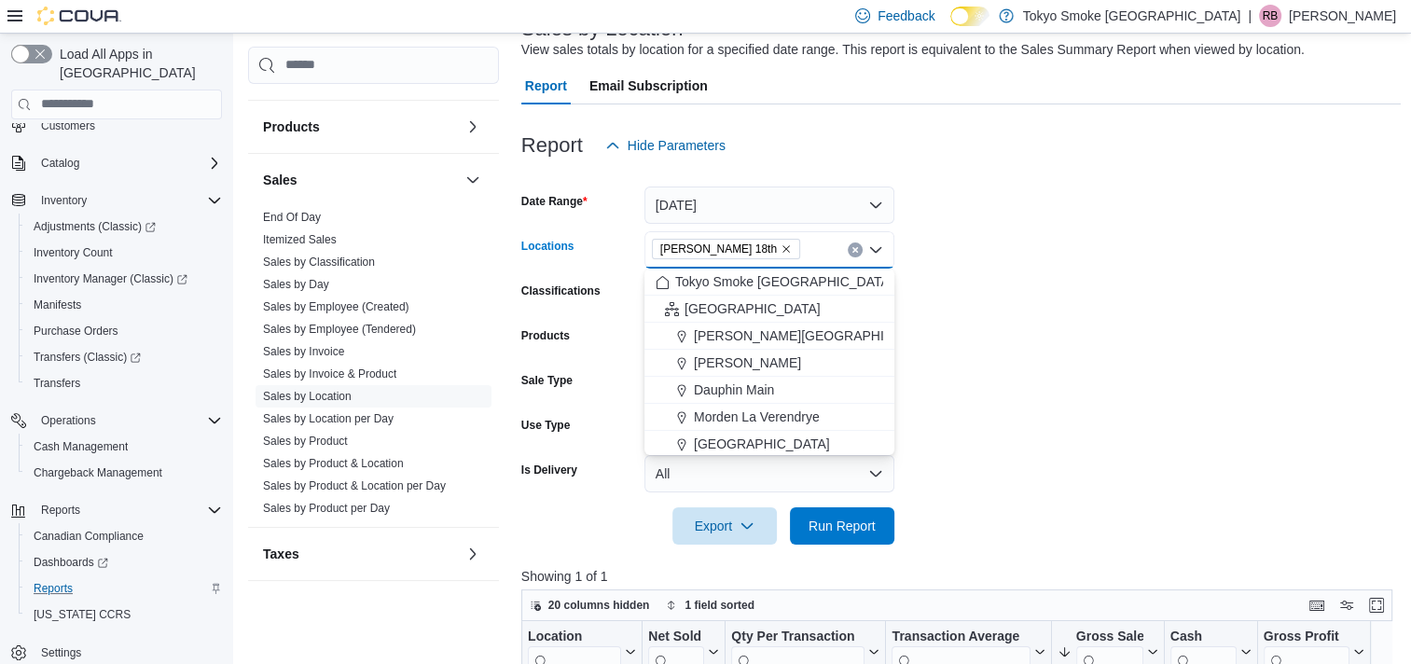
click at [851, 251] on icon "Clear input" at bounding box center [854, 249] width 7 height 7
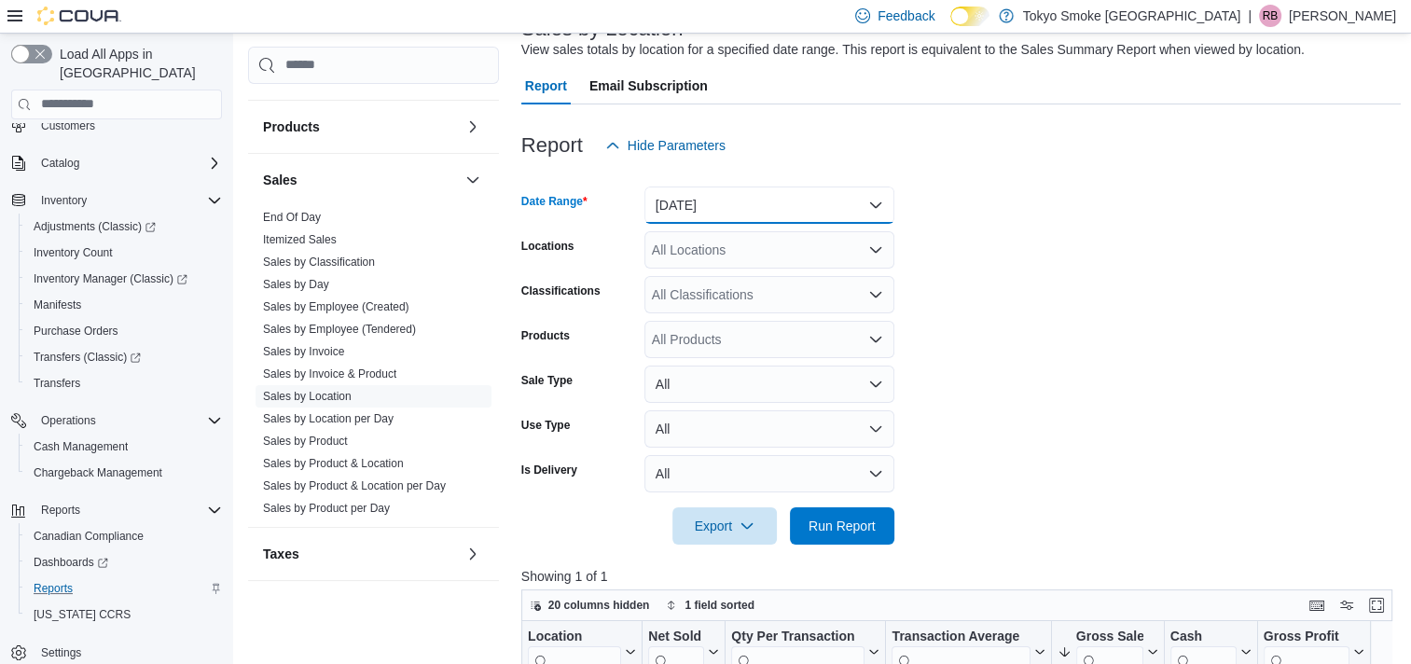
click at [849, 208] on button "[DATE]" at bounding box center [769, 204] width 250 height 37
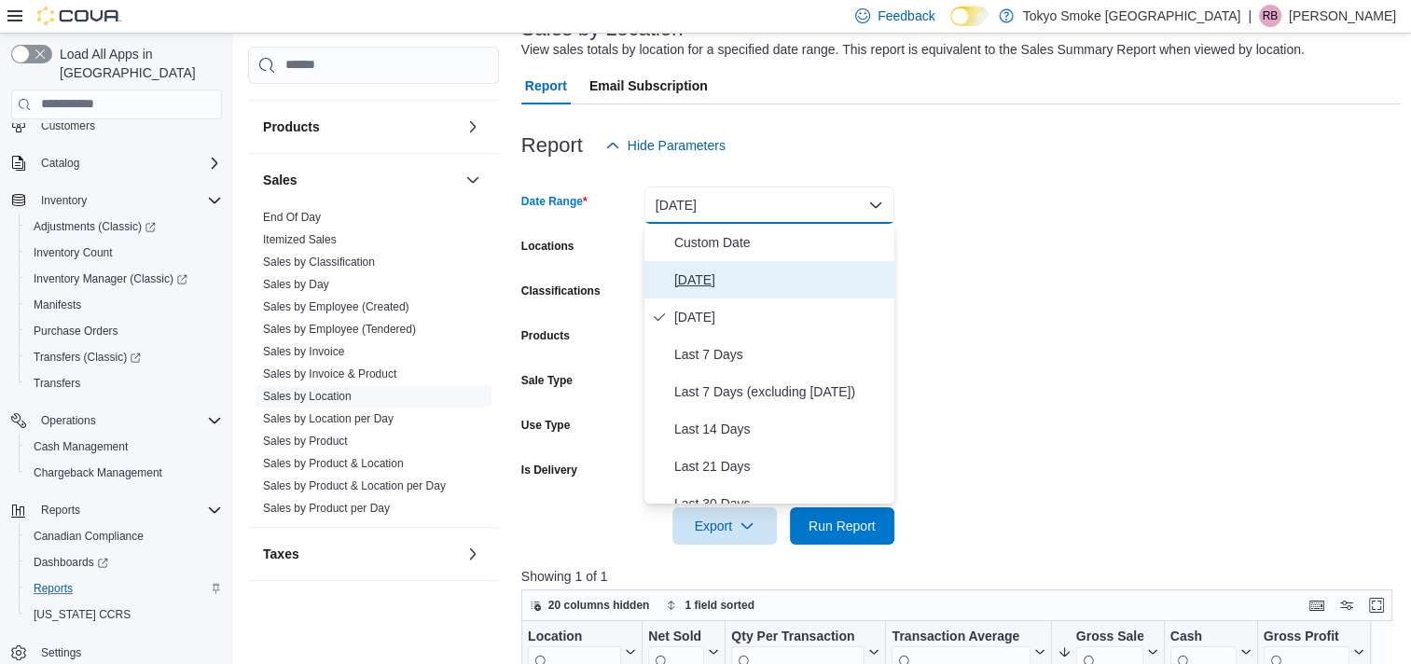
click at [787, 269] on span "[DATE]" at bounding box center [780, 280] width 213 height 22
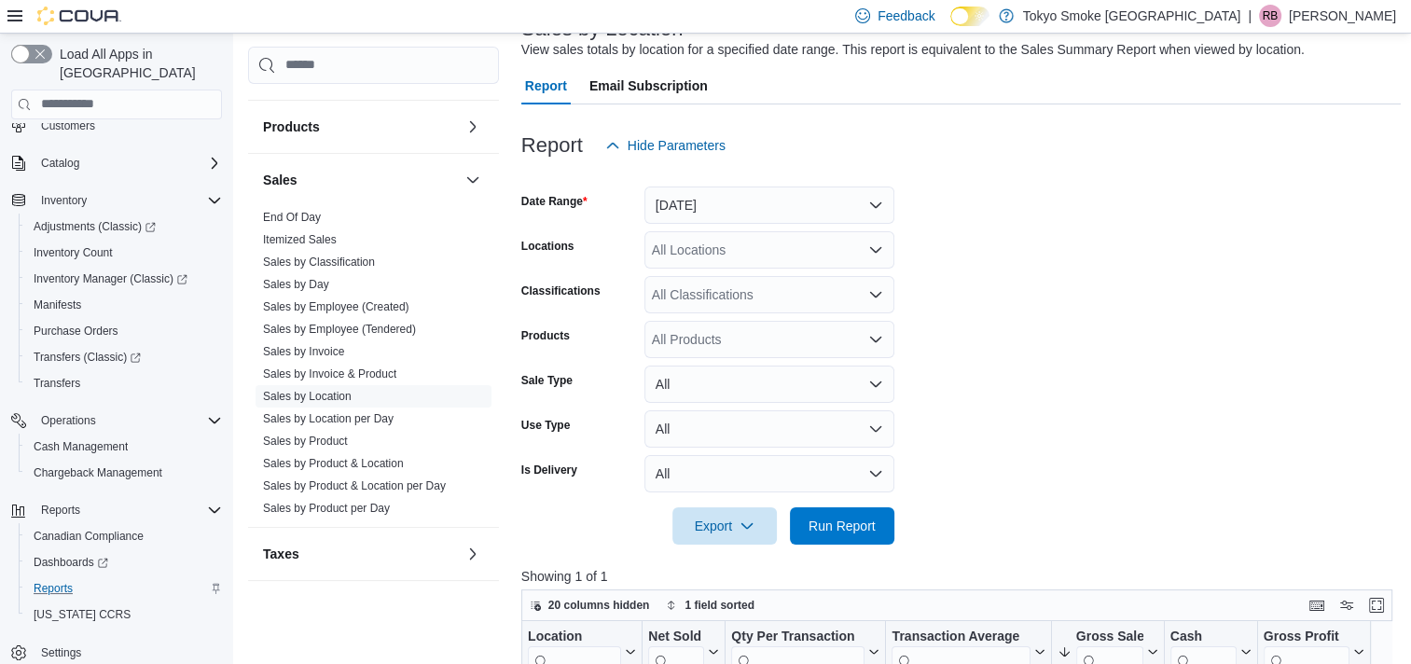
click at [809, 253] on div "All Locations" at bounding box center [769, 249] width 250 height 37
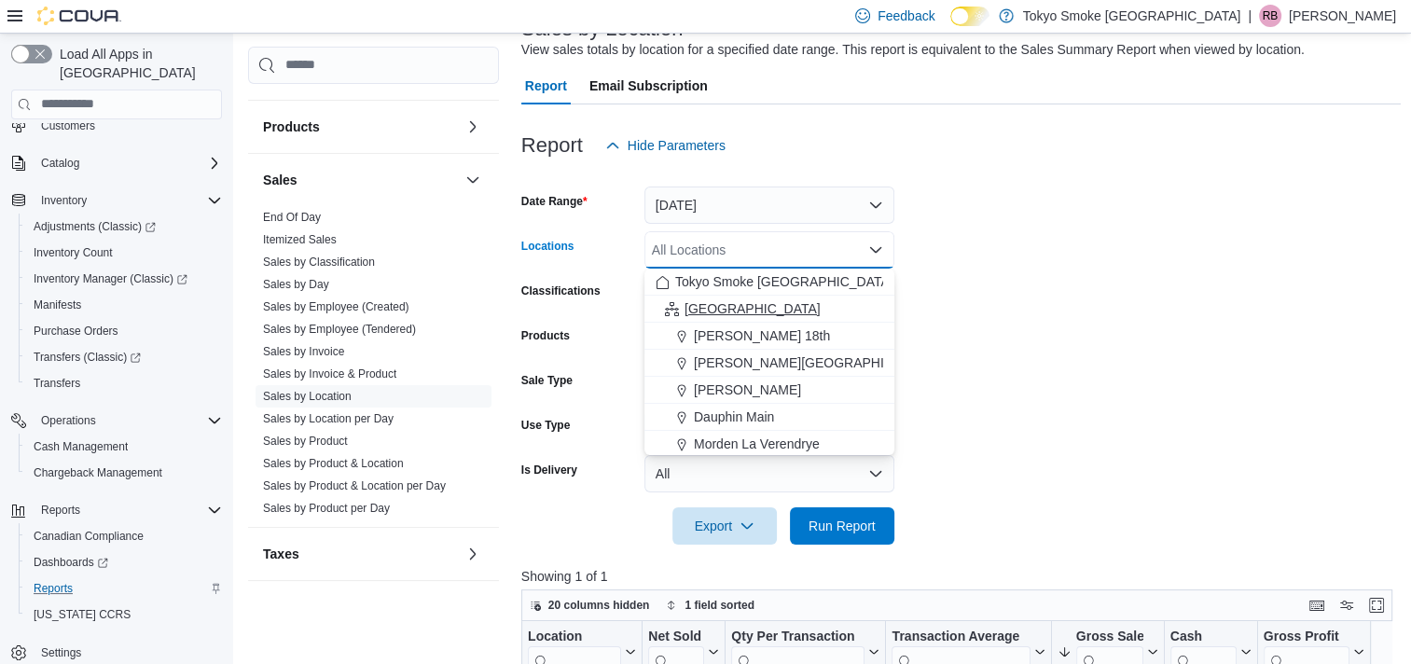
click at [750, 311] on div "[GEOGRAPHIC_DATA]" at bounding box center [770, 308] width 228 height 19
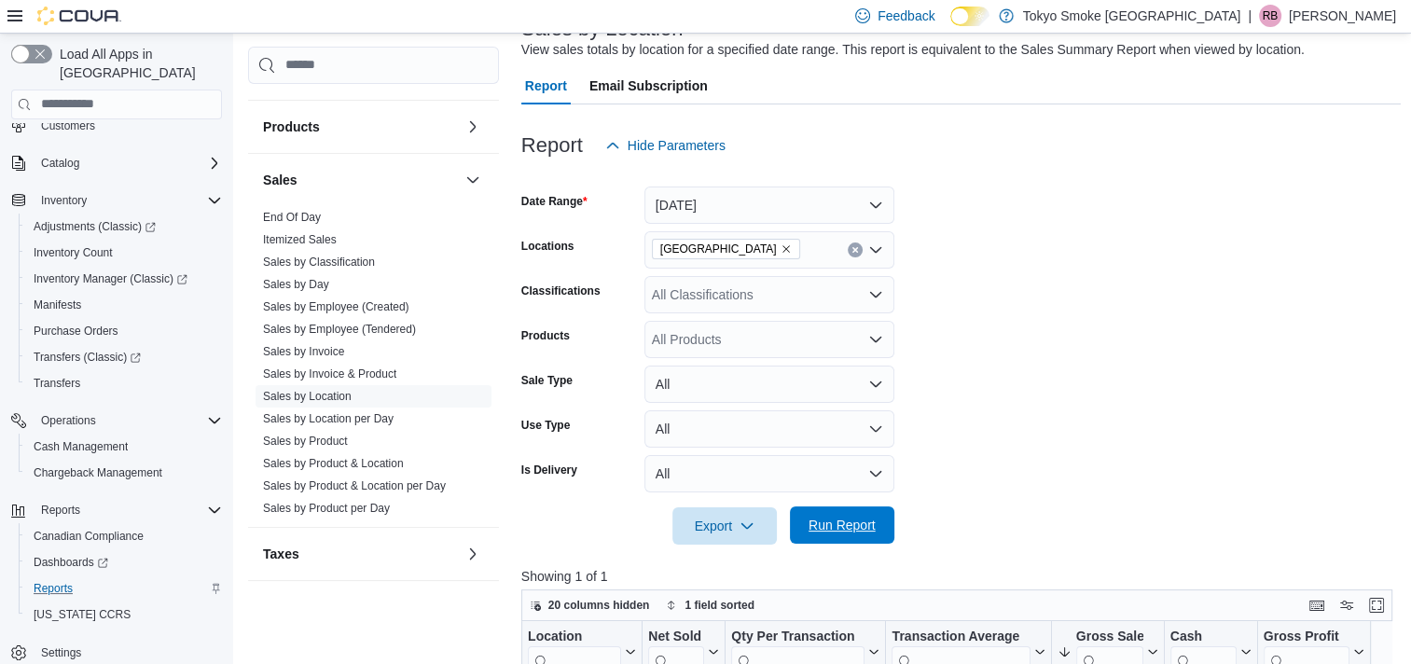
click at [815, 518] on span "Run Report" at bounding box center [841, 525] width 67 height 19
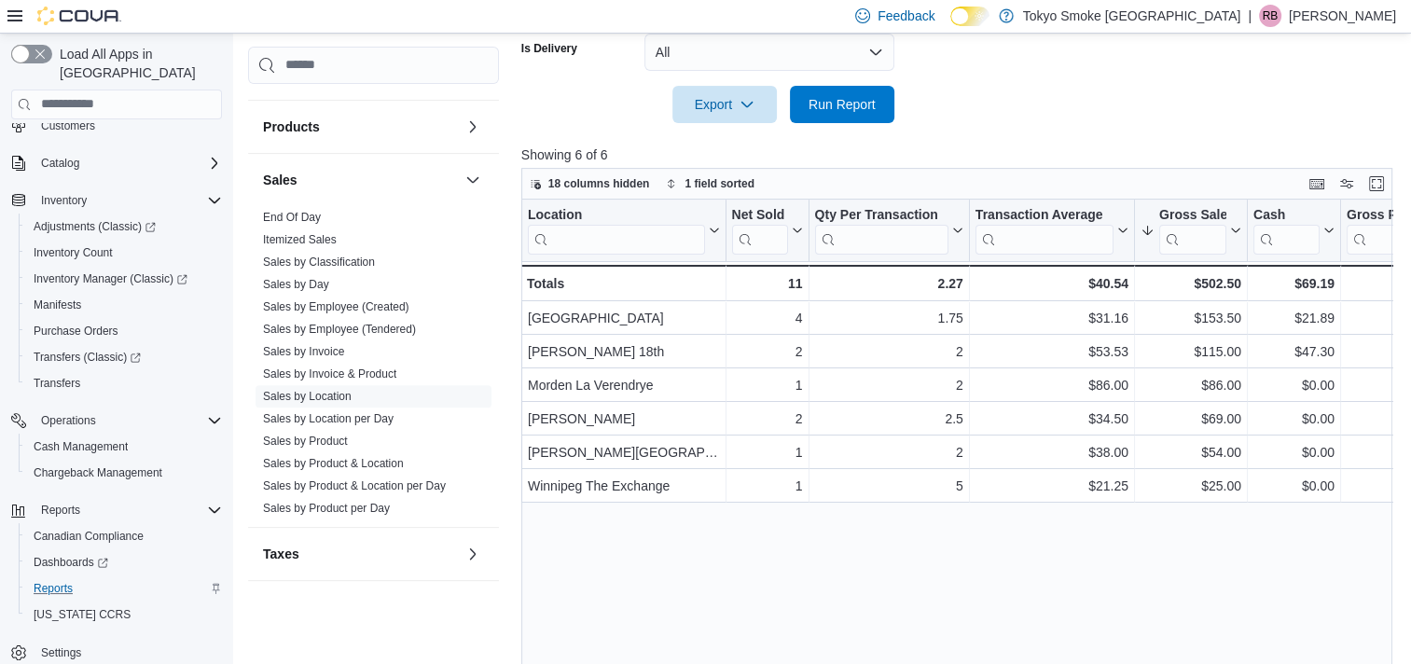
scroll to position [514, 0]
